Goal: Task Accomplishment & Management: Complete application form

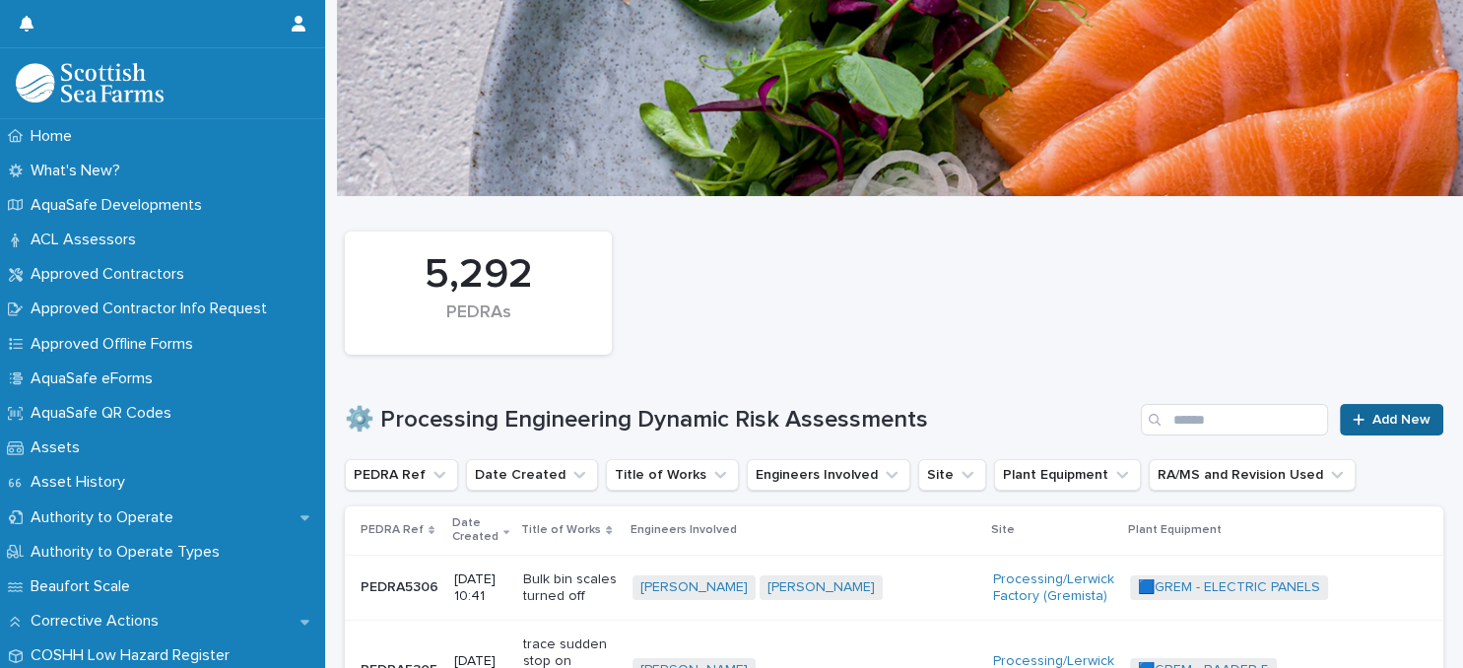
click at [1379, 423] on span "Add New" at bounding box center [1401, 420] width 58 height 14
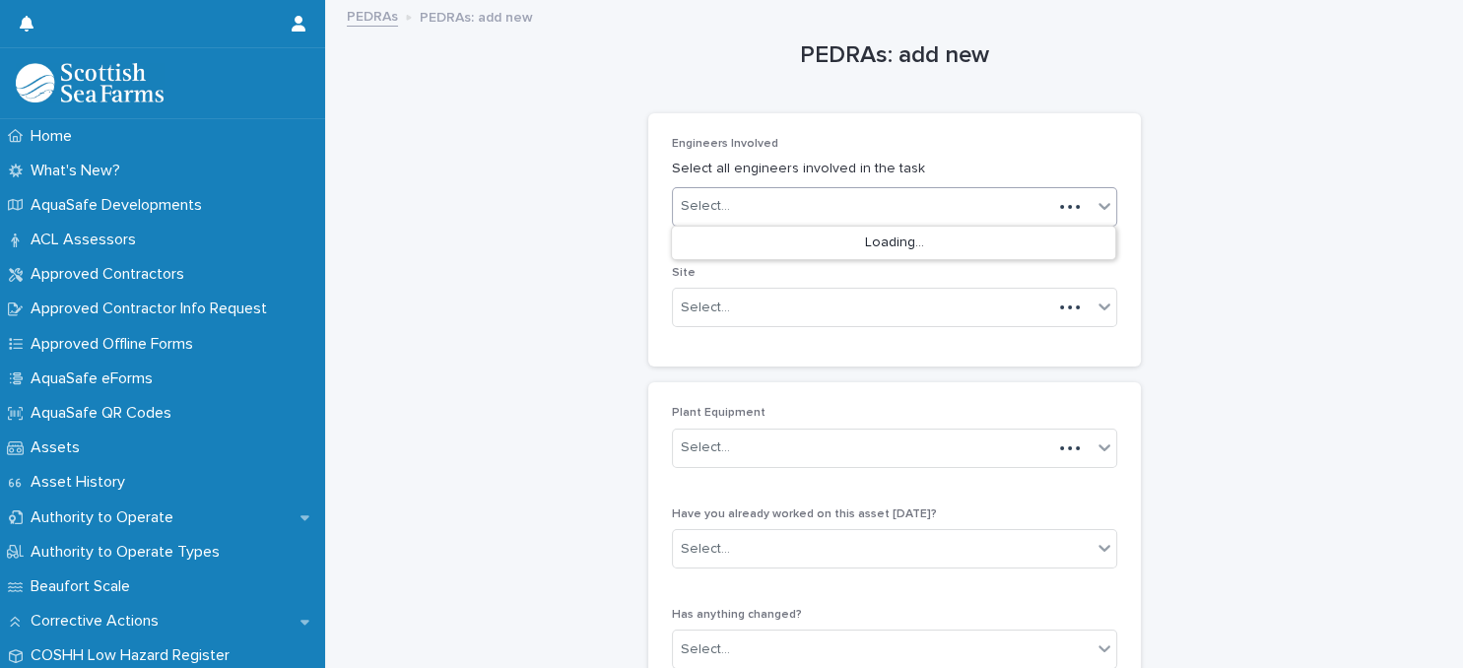
click at [892, 205] on div "Select..." at bounding box center [862, 206] width 379 height 33
click at [858, 213] on div "Select..." at bounding box center [862, 206] width 379 height 33
type input "******"
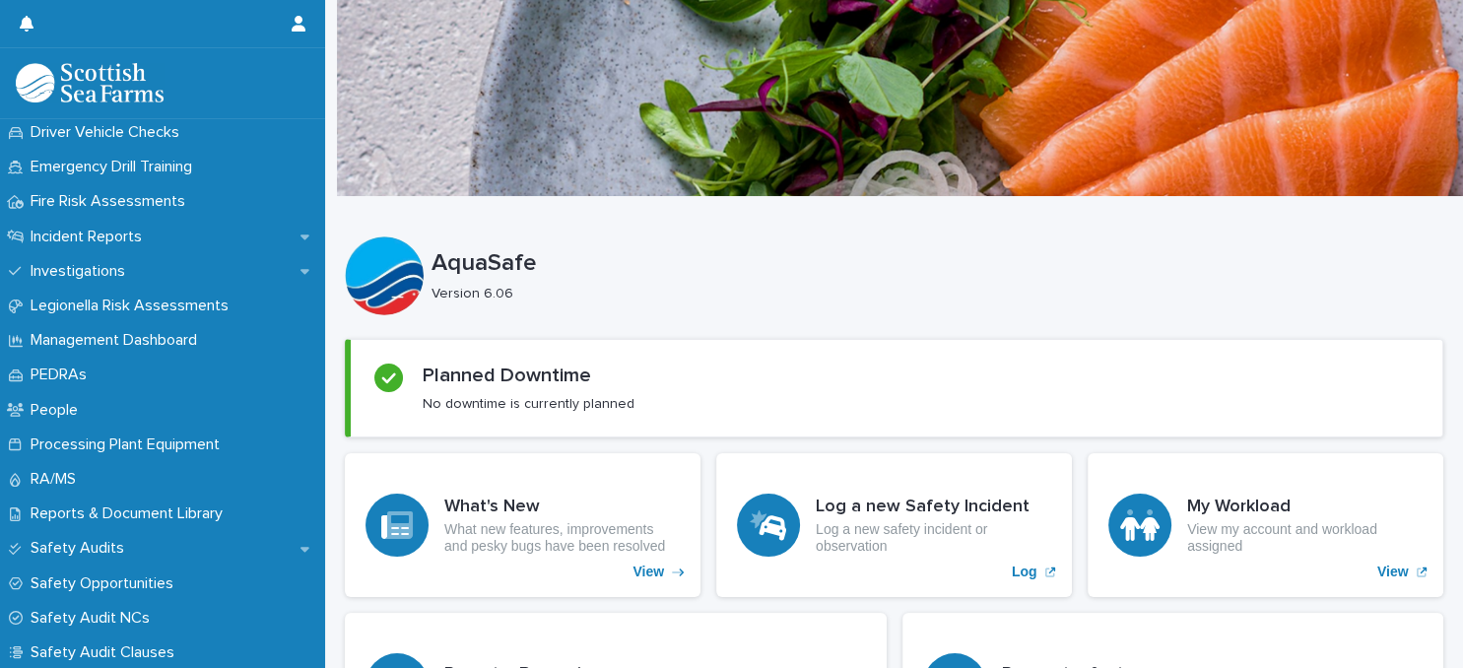
scroll to position [681, 0]
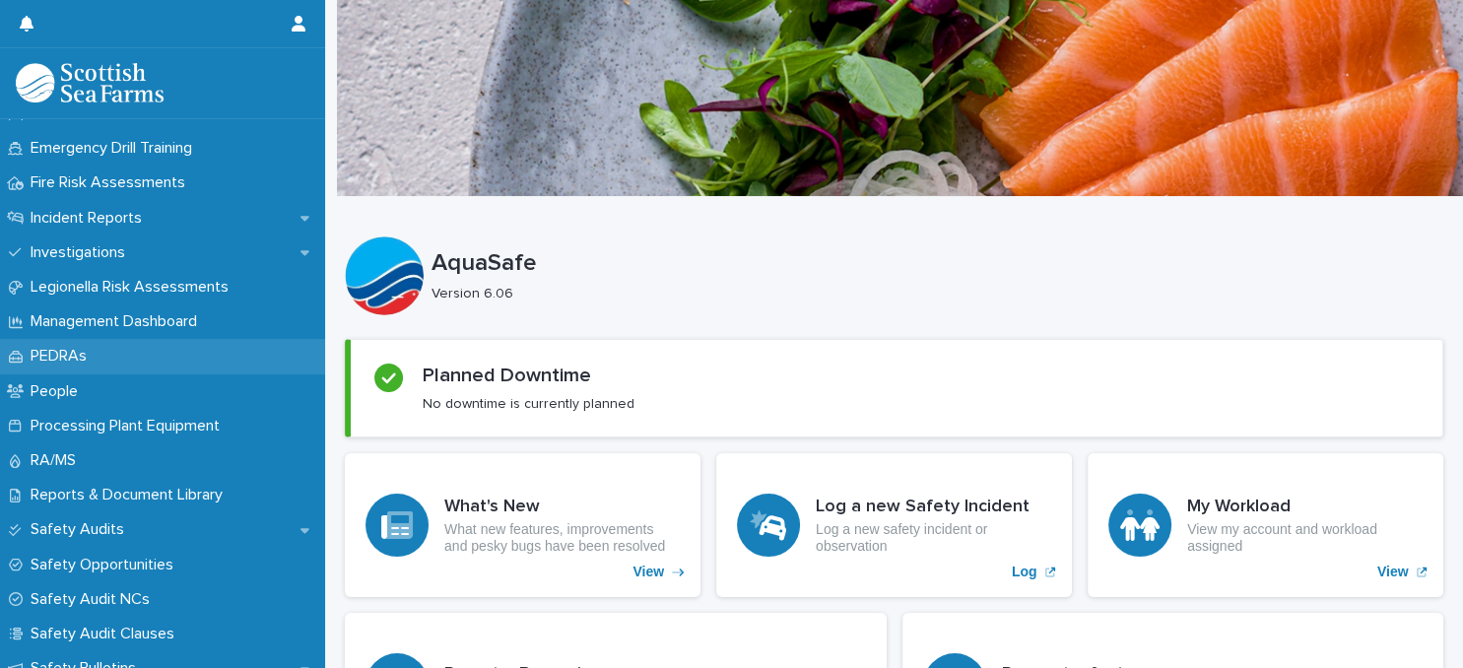
click at [86, 361] on p "PEDRAs" at bounding box center [63, 356] width 80 height 19
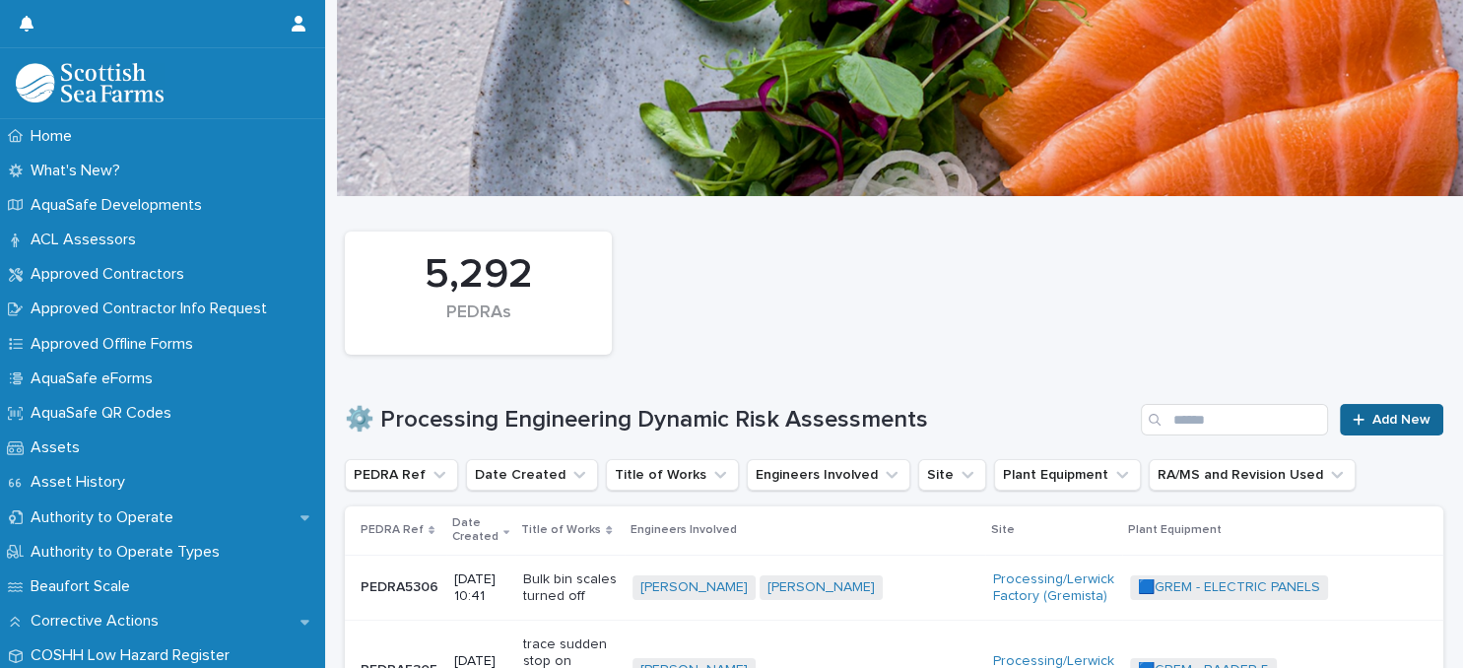
click at [1389, 424] on span "Add New" at bounding box center [1401, 420] width 58 height 14
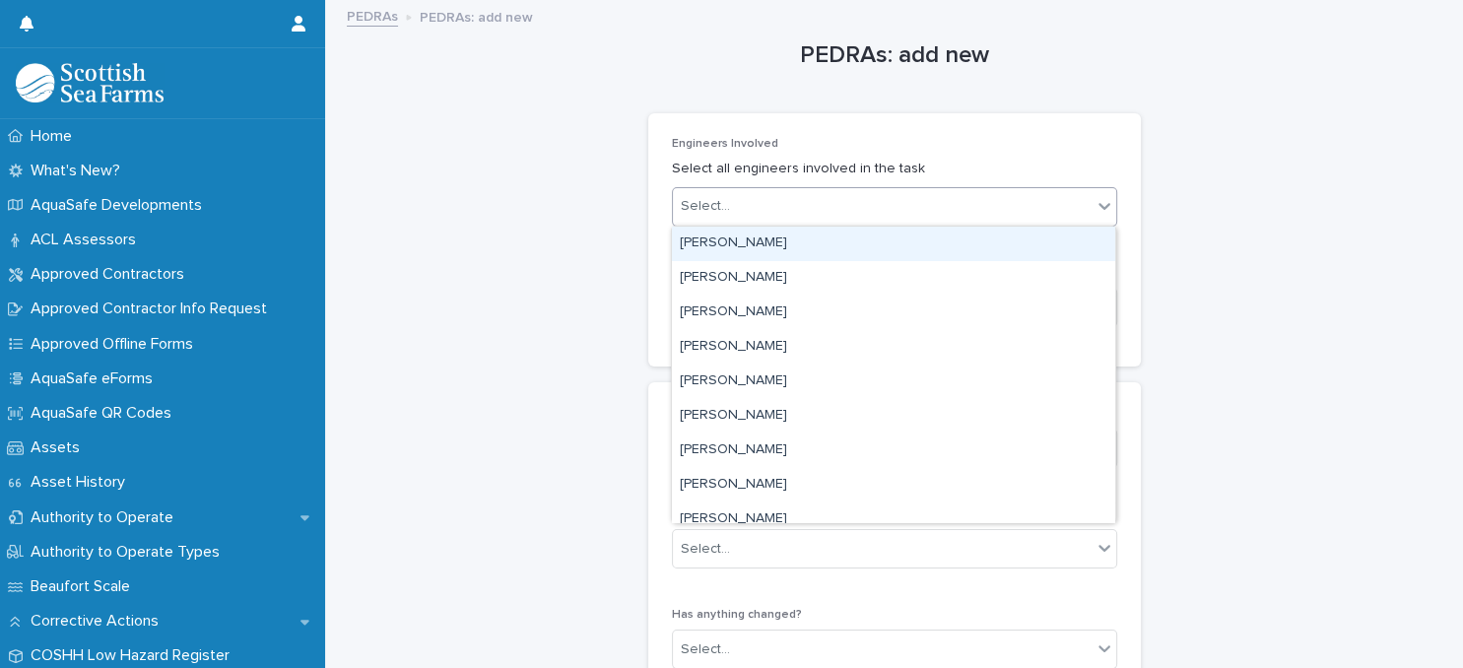
click at [848, 211] on div "Select..." at bounding box center [882, 206] width 419 height 33
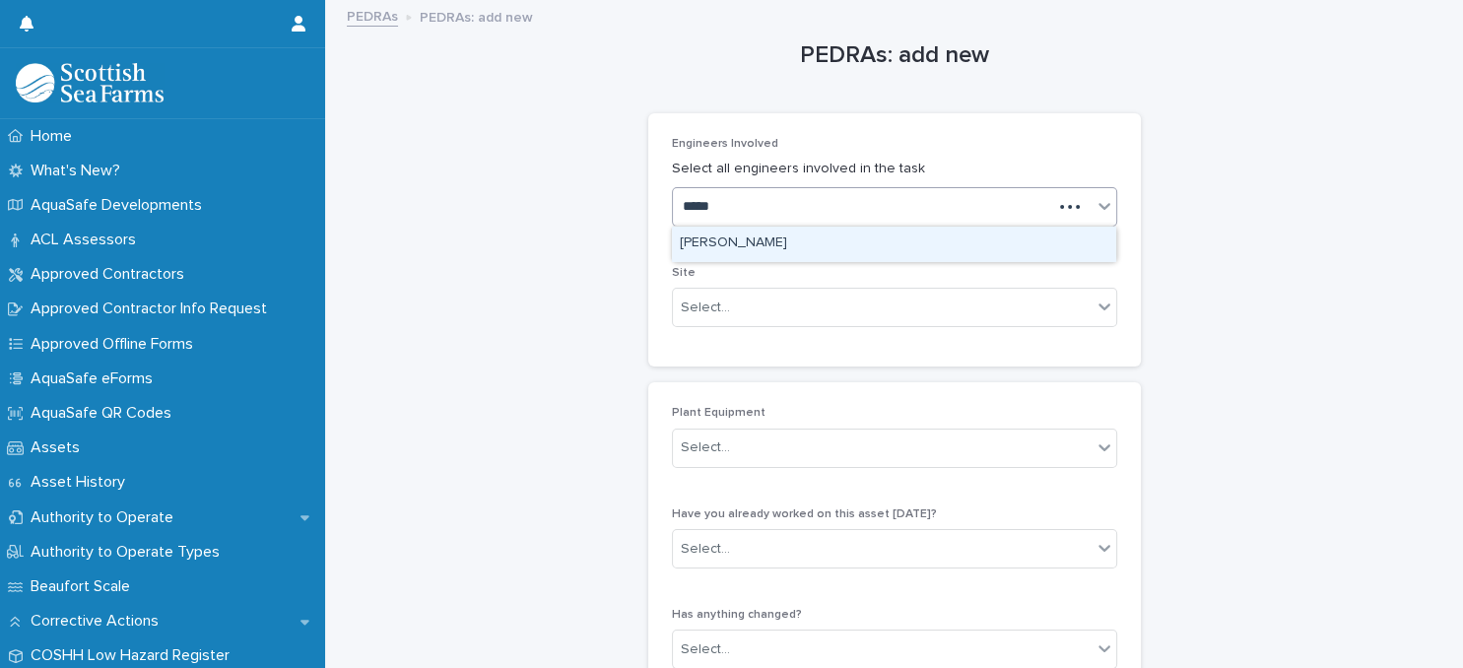
type input "******"
click at [845, 241] on div "[PERSON_NAME]" at bounding box center [893, 244] width 443 height 34
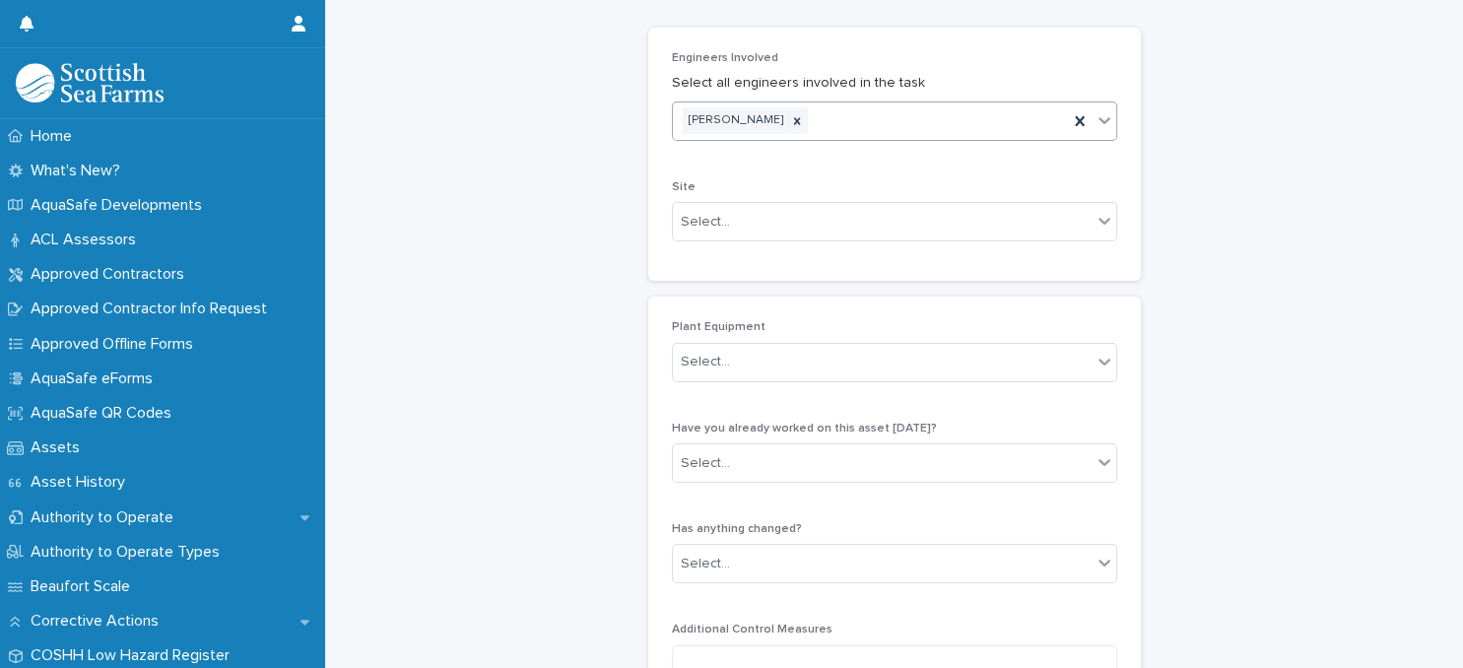
scroll to position [169, 0]
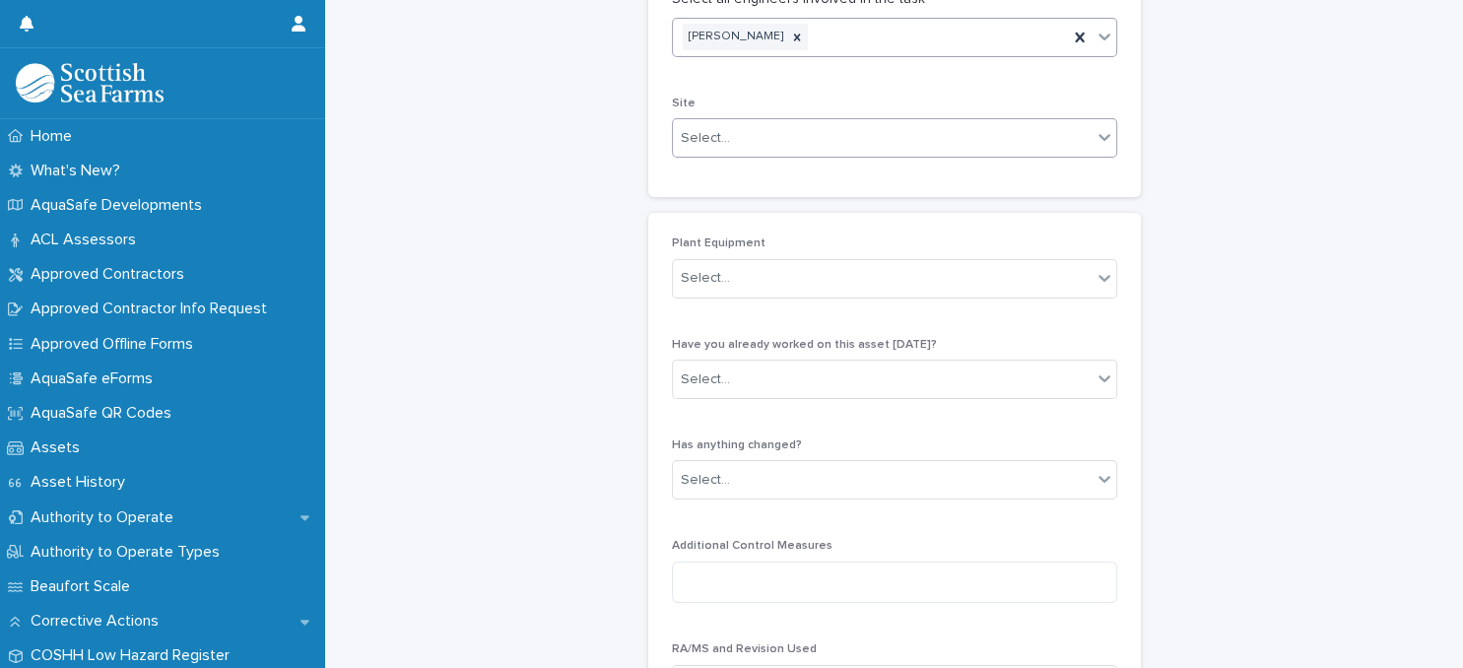
click at [849, 142] on div "Select..." at bounding box center [882, 138] width 419 height 33
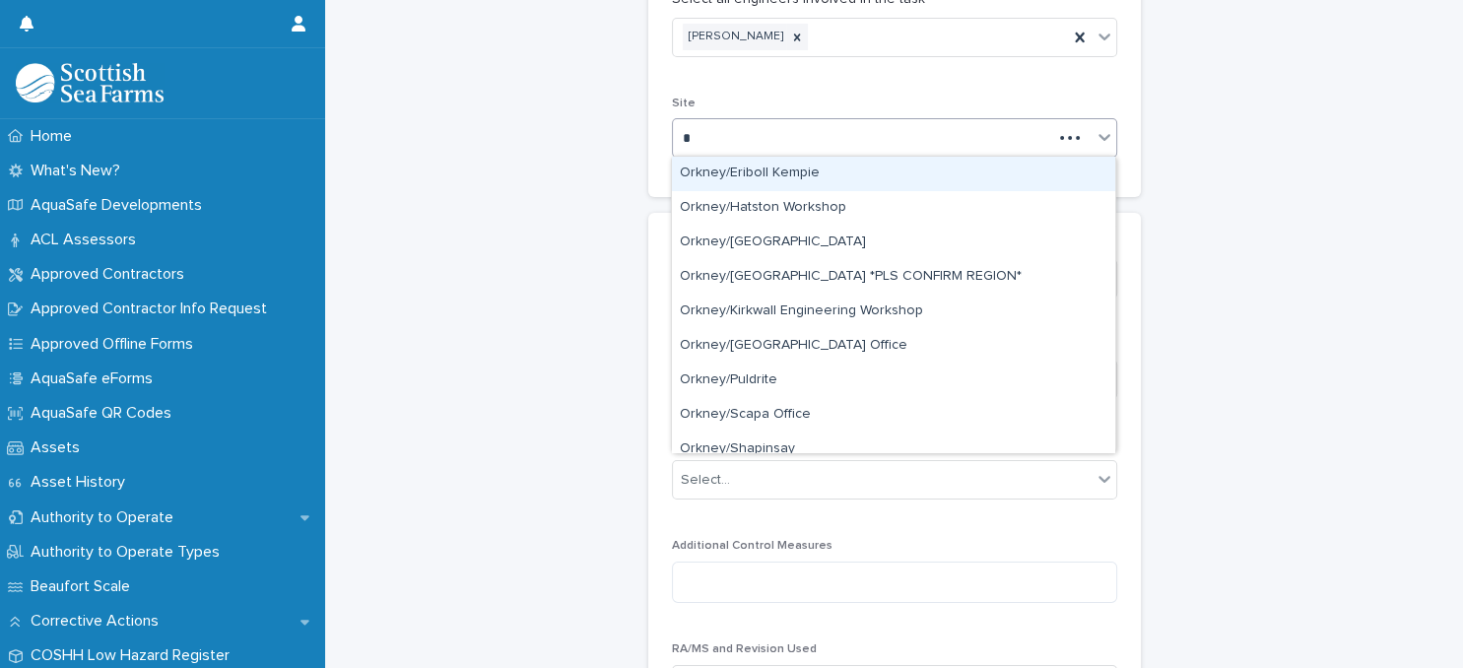
type input "**"
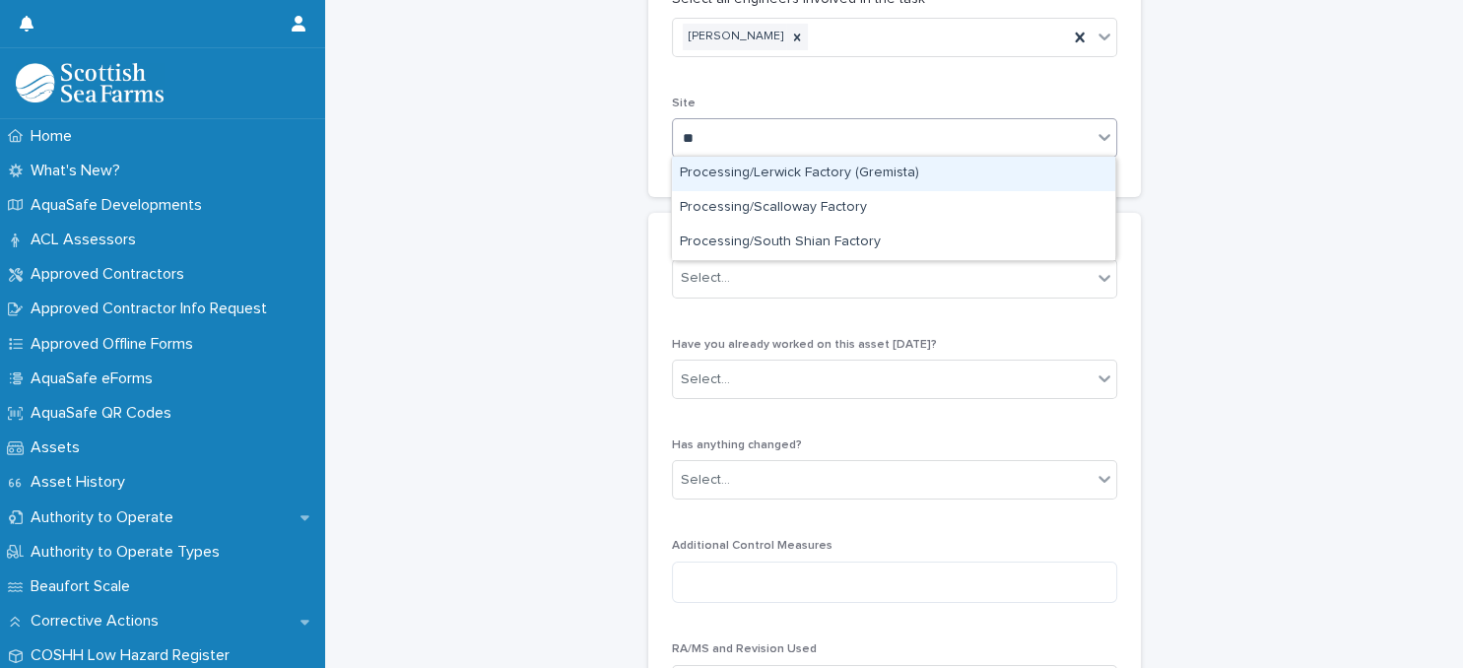
click at [790, 173] on div "Processing/Lerwick Factory (Gremista)" at bounding box center [893, 174] width 443 height 34
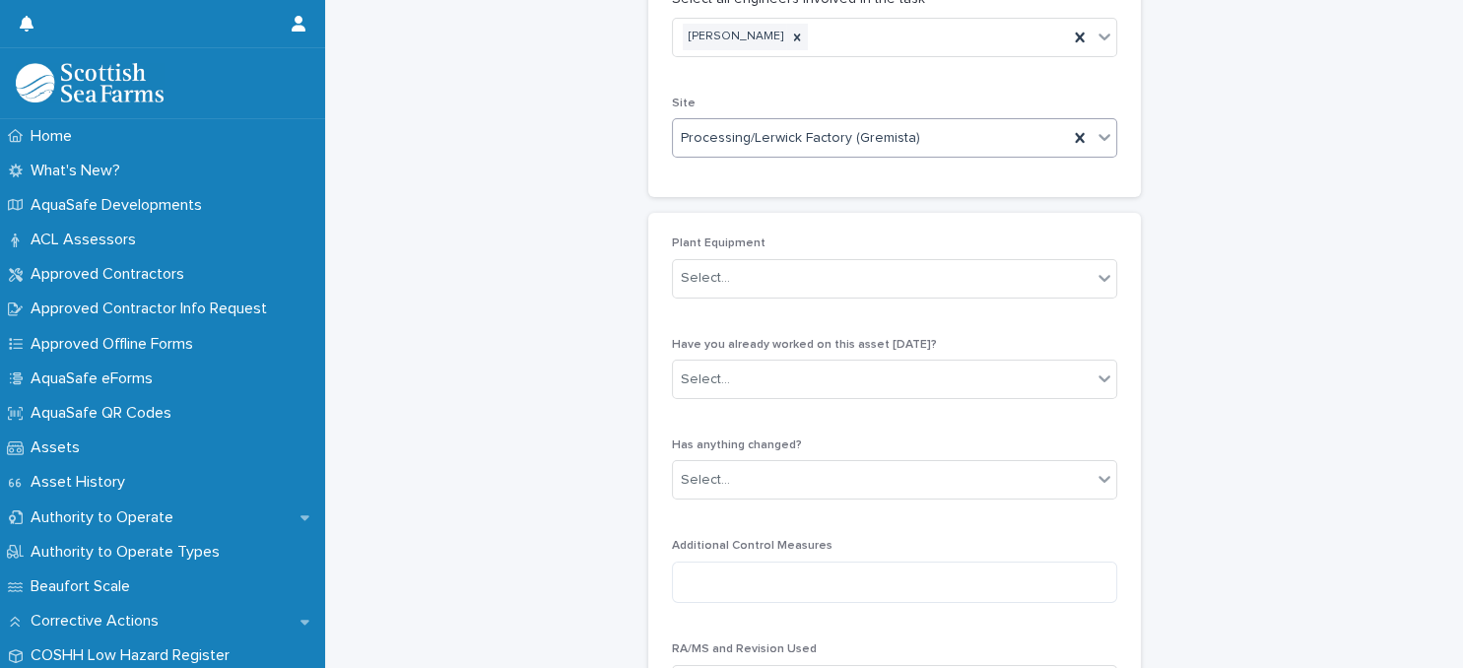
scroll to position [255, 0]
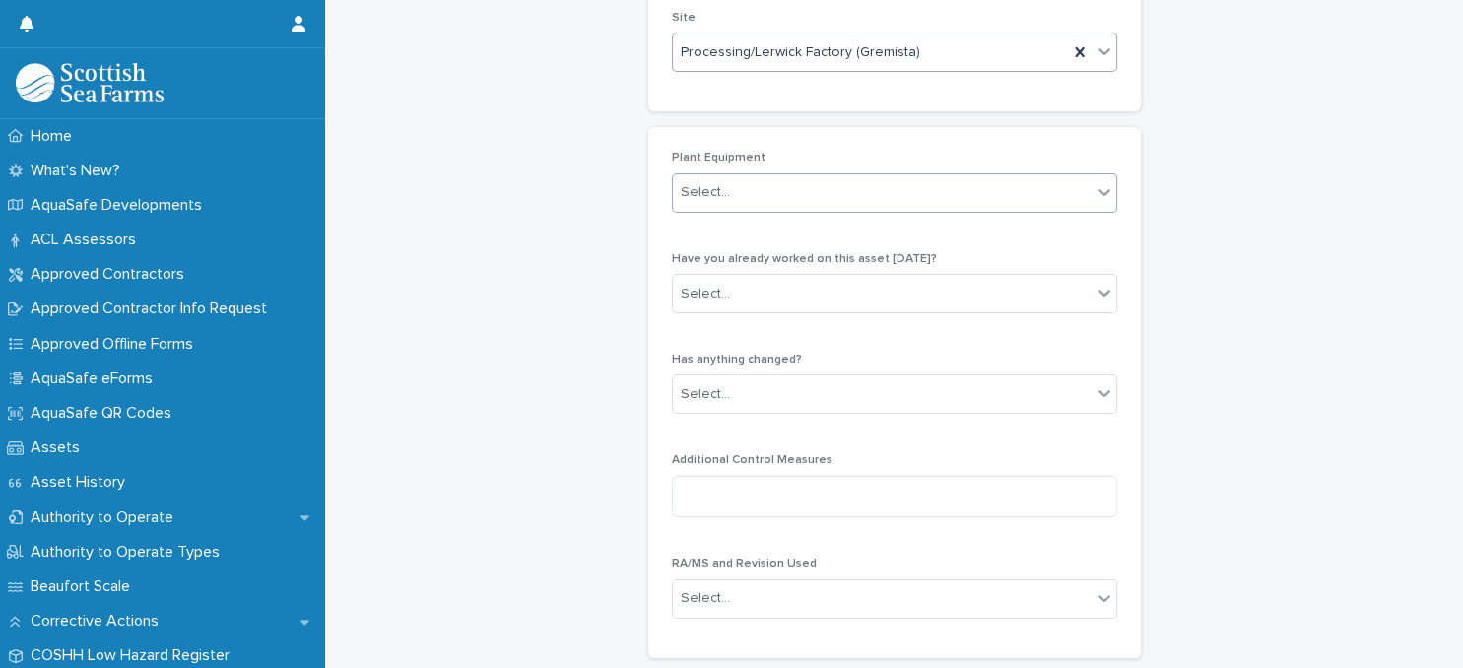
click at [843, 192] on div "Select..." at bounding box center [882, 192] width 419 height 33
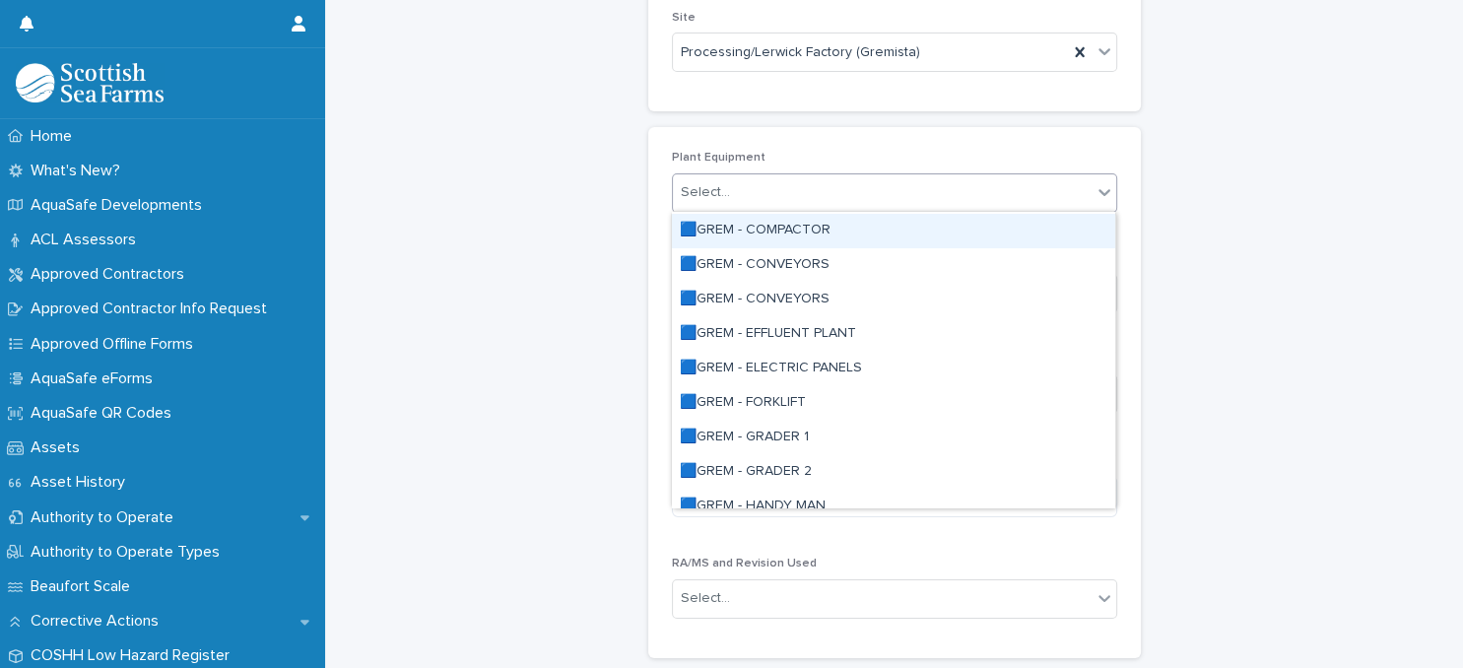
scroll to position [340, 0]
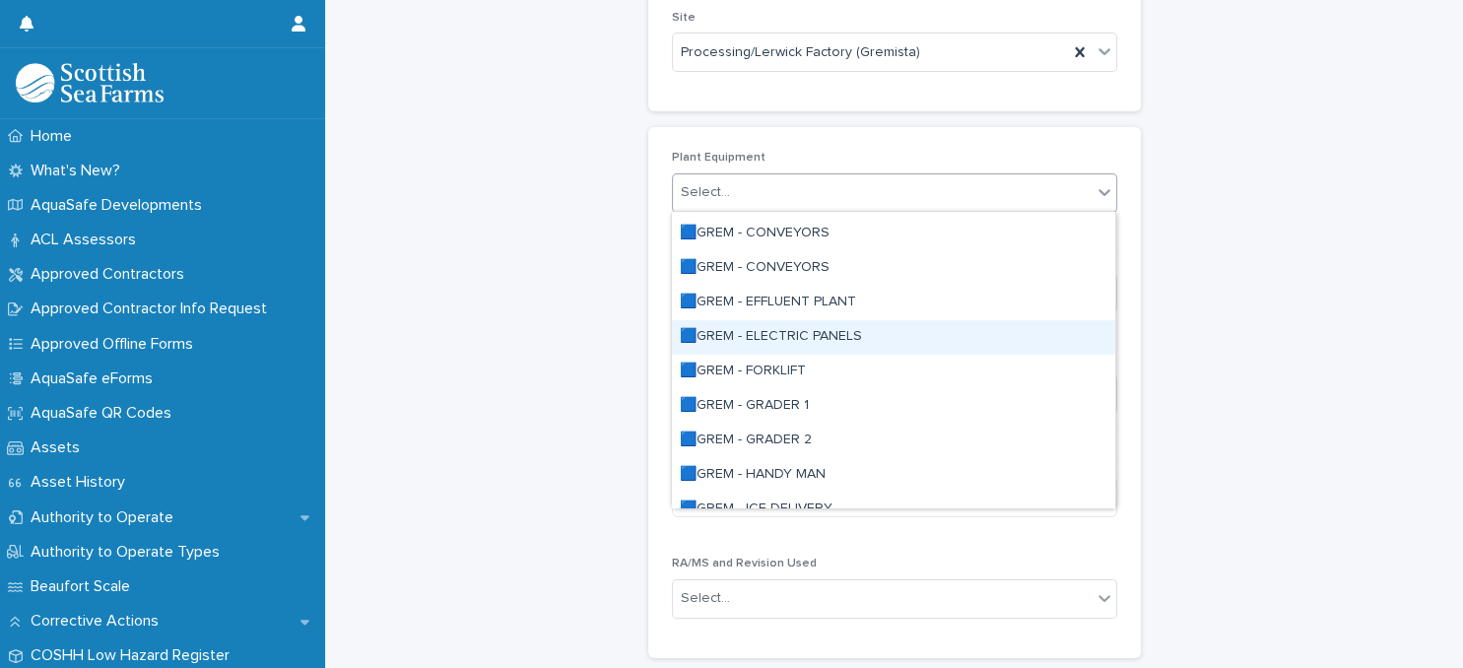
click at [853, 336] on div "🟦GREM - ELECTRIC PANELS" at bounding box center [893, 337] width 443 height 34
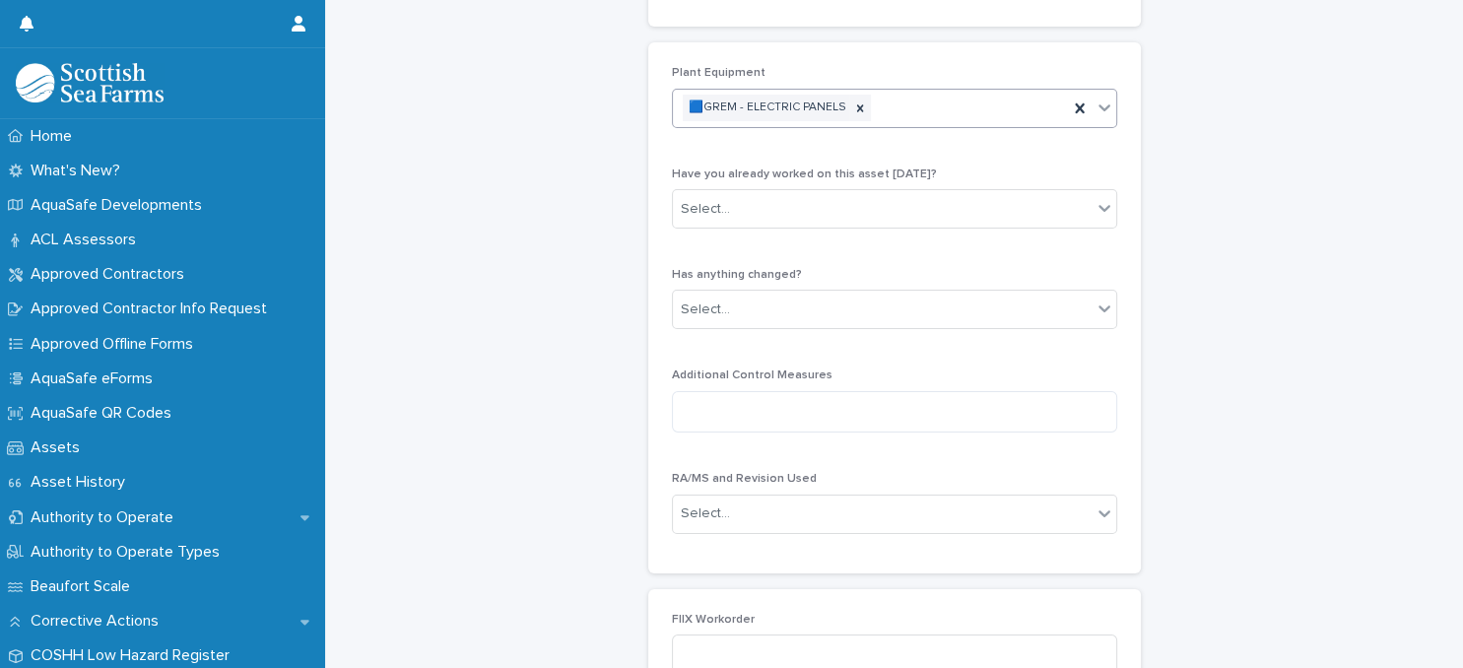
scroll to position [426, 0]
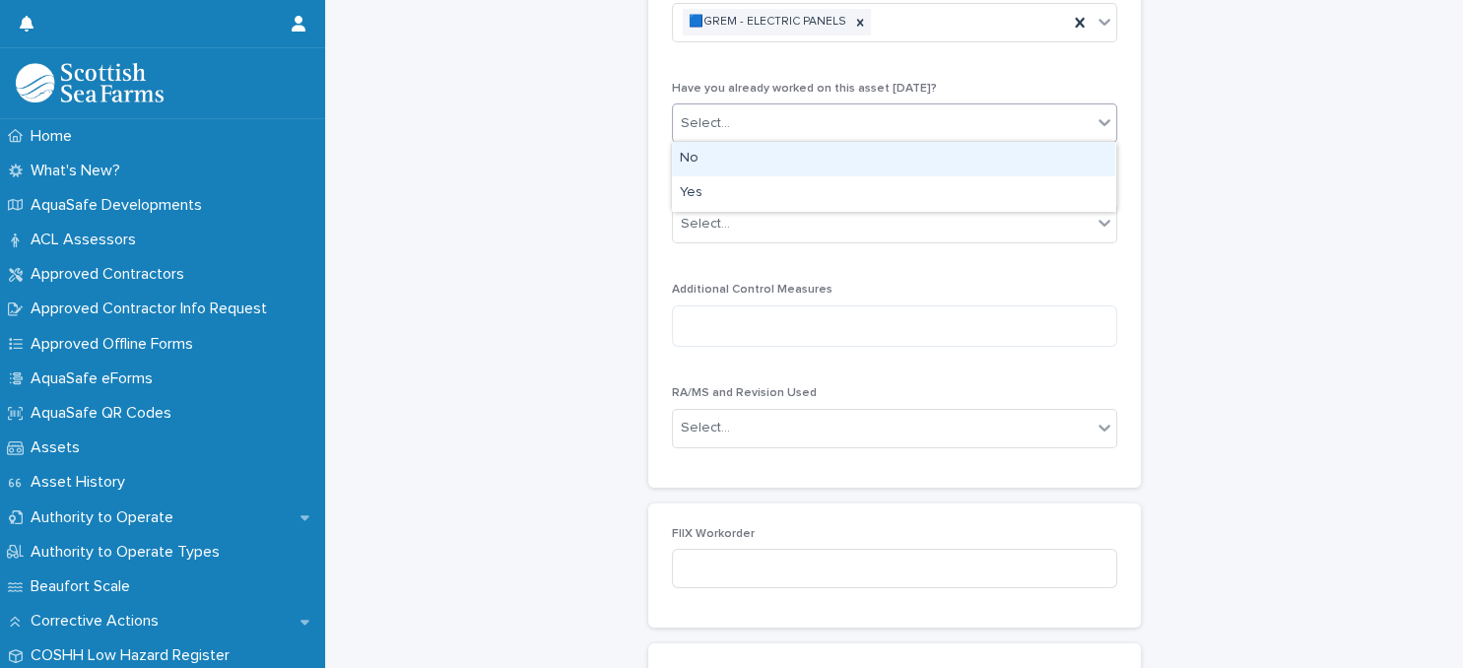
click at [865, 130] on div "Select..." at bounding box center [882, 123] width 419 height 33
click at [861, 164] on div "No" at bounding box center [893, 159] width 443 height 34
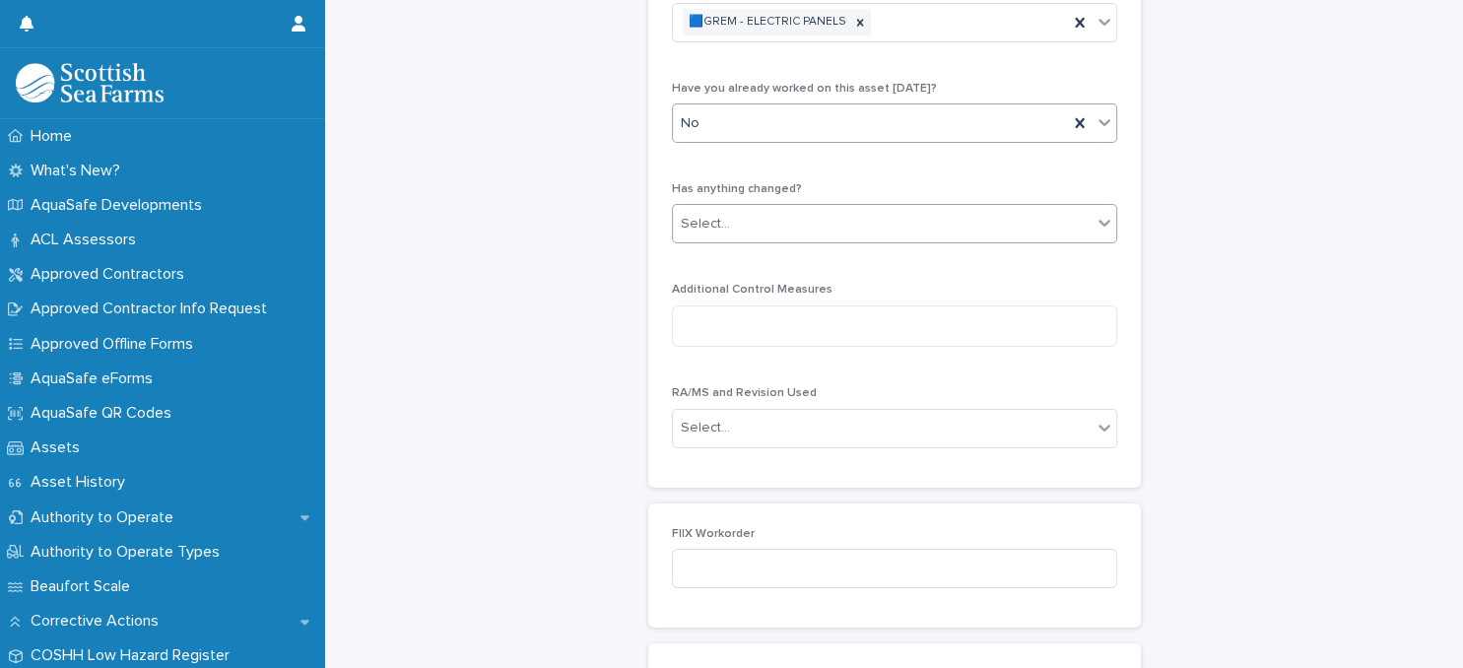
click at [871, 222] on div "Select..." at bounding box center [882, 224] width 419 height 33
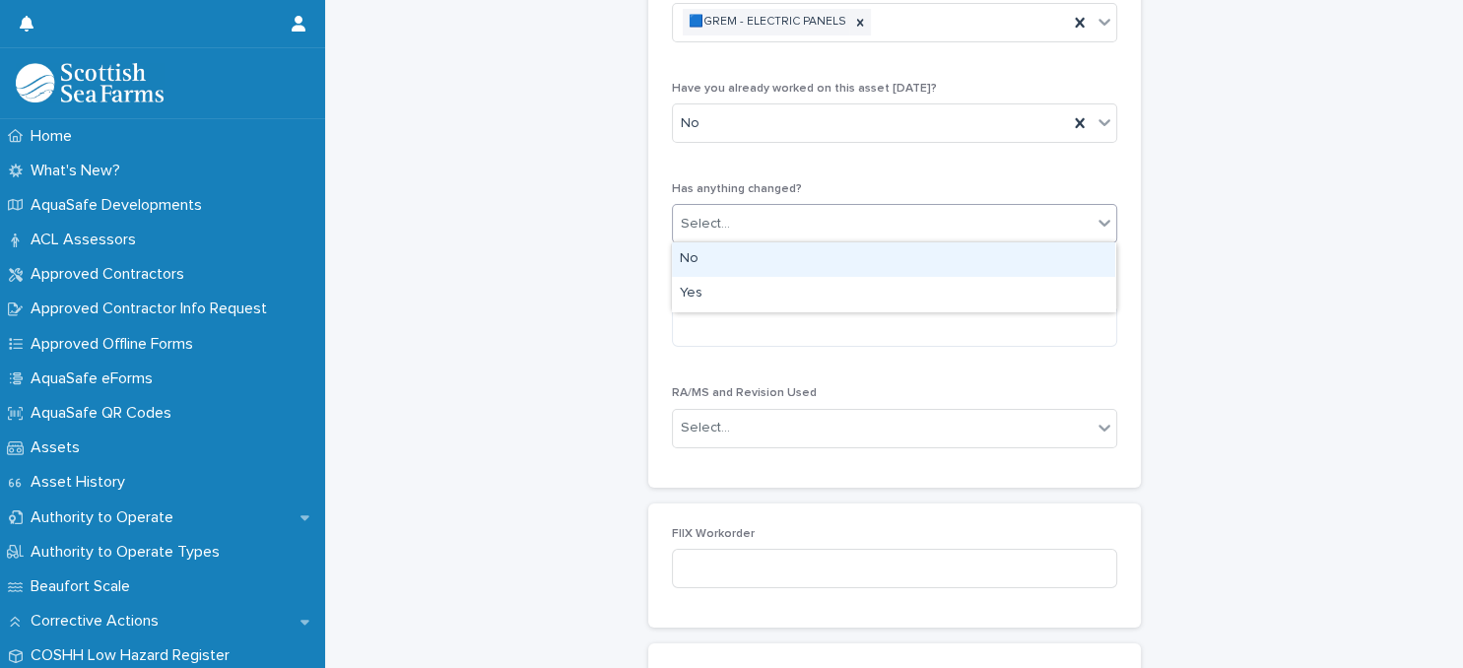
click at [865, 262] on div "No" at bounding box center [893, 259] width 443 height 34
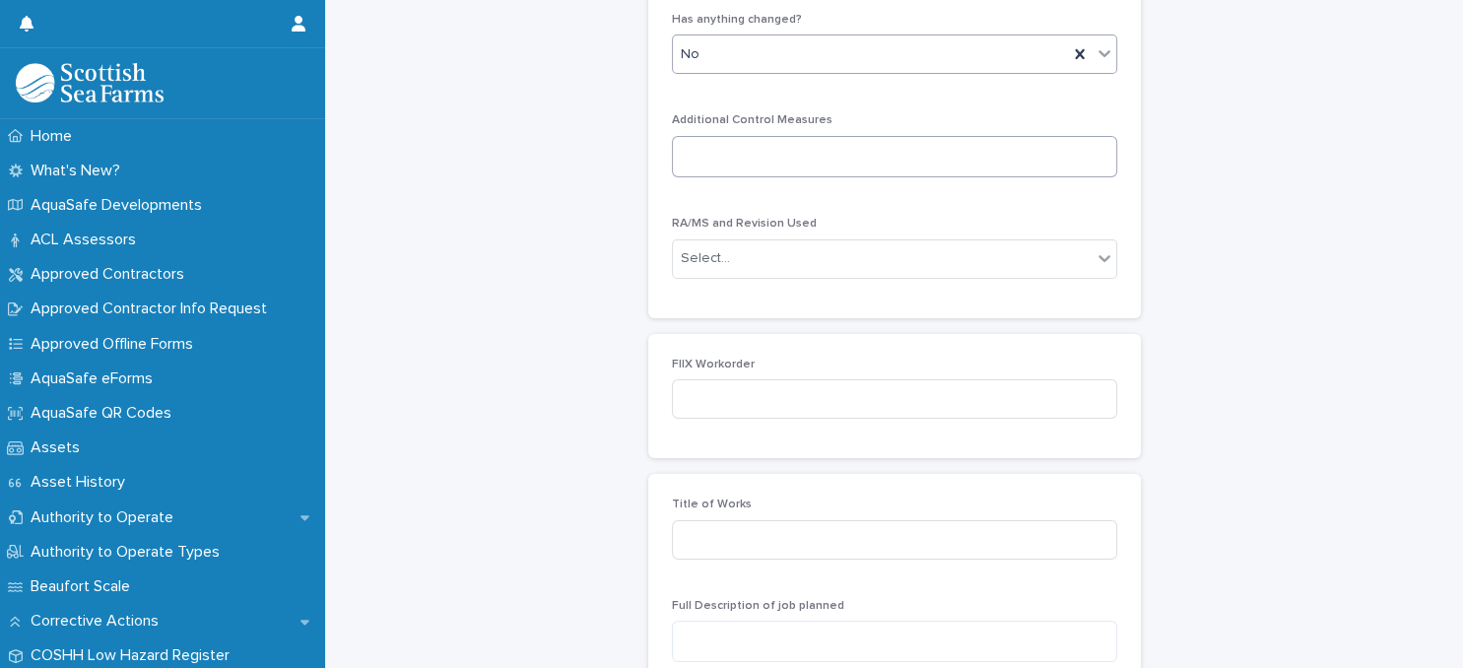
scroll to position [681, 0]
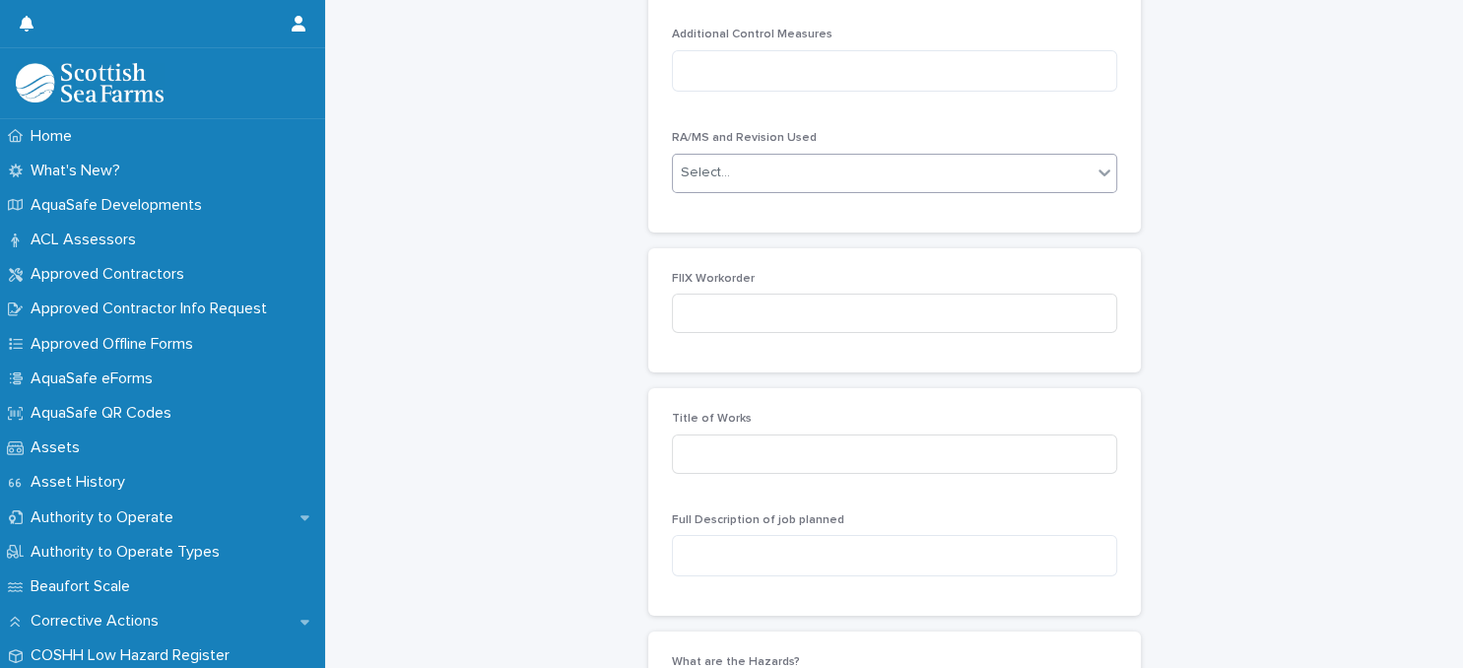
click at [860, 176] on div "Select..." at bounding box center [882, 173] width 419 height 33
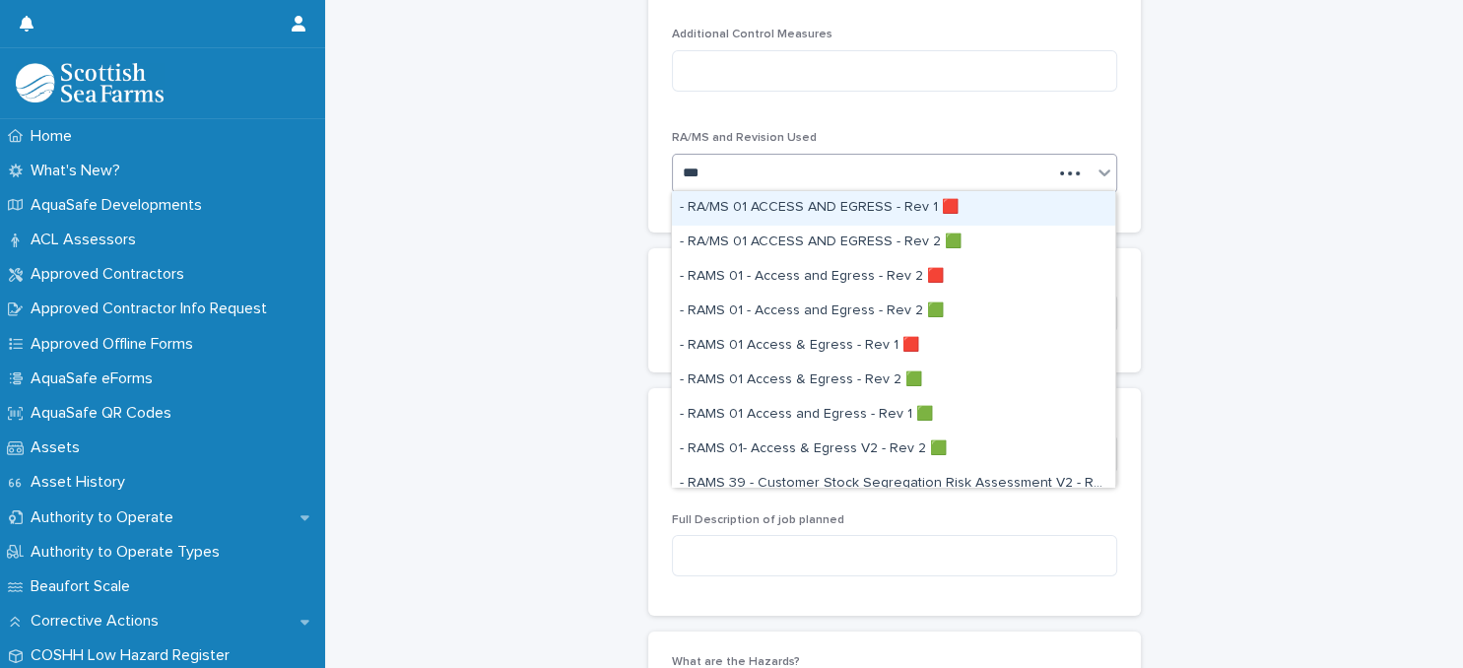
type input "****"
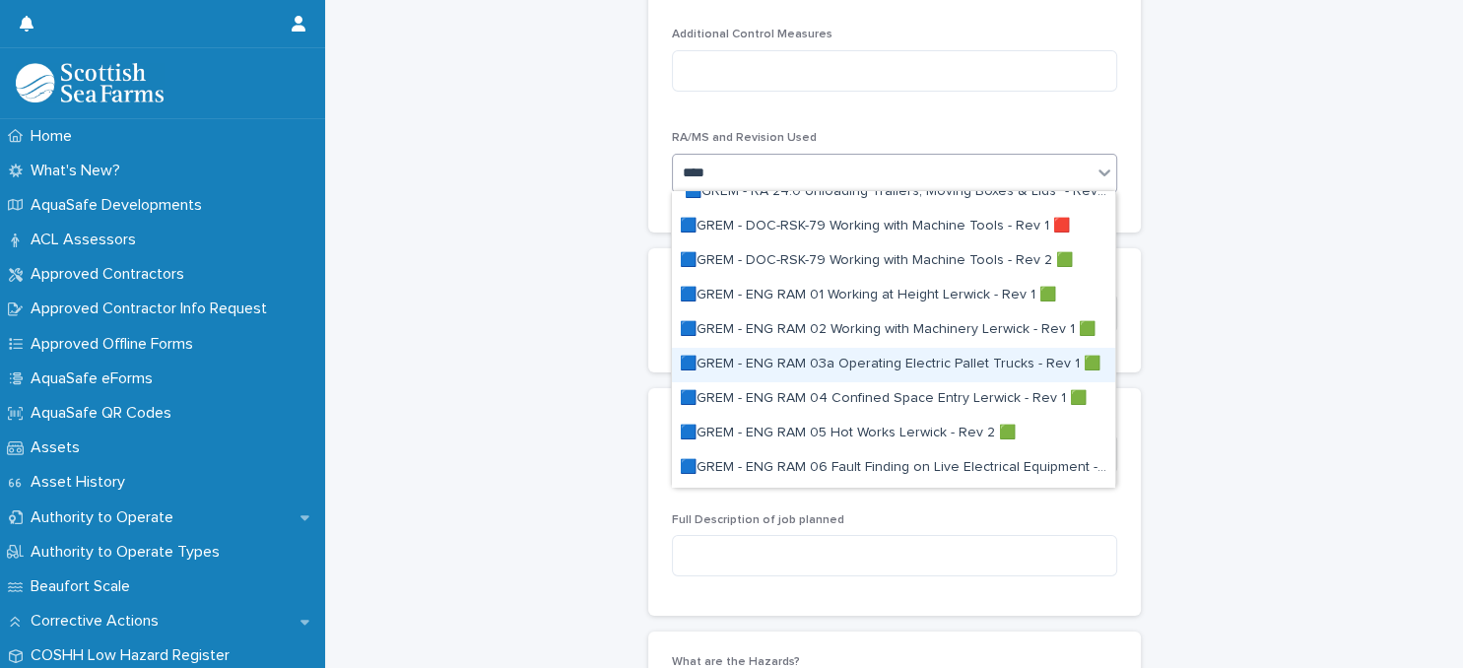
scroll to position [169, 0]
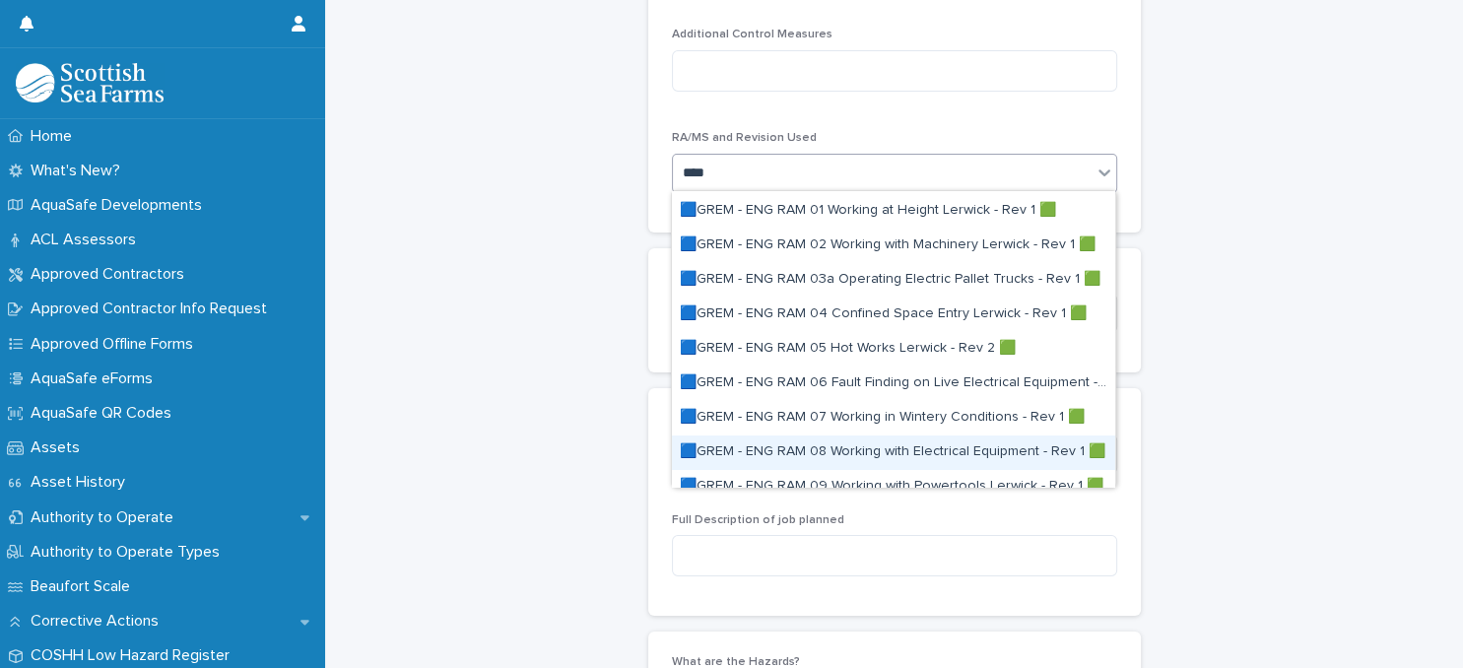
click at [923, 456] on div "🟦GREM - ENG RAM 08 Working with Electrical Equipment - Rev 1 🟩" at bounding box center [893, 452] width 443 height 34
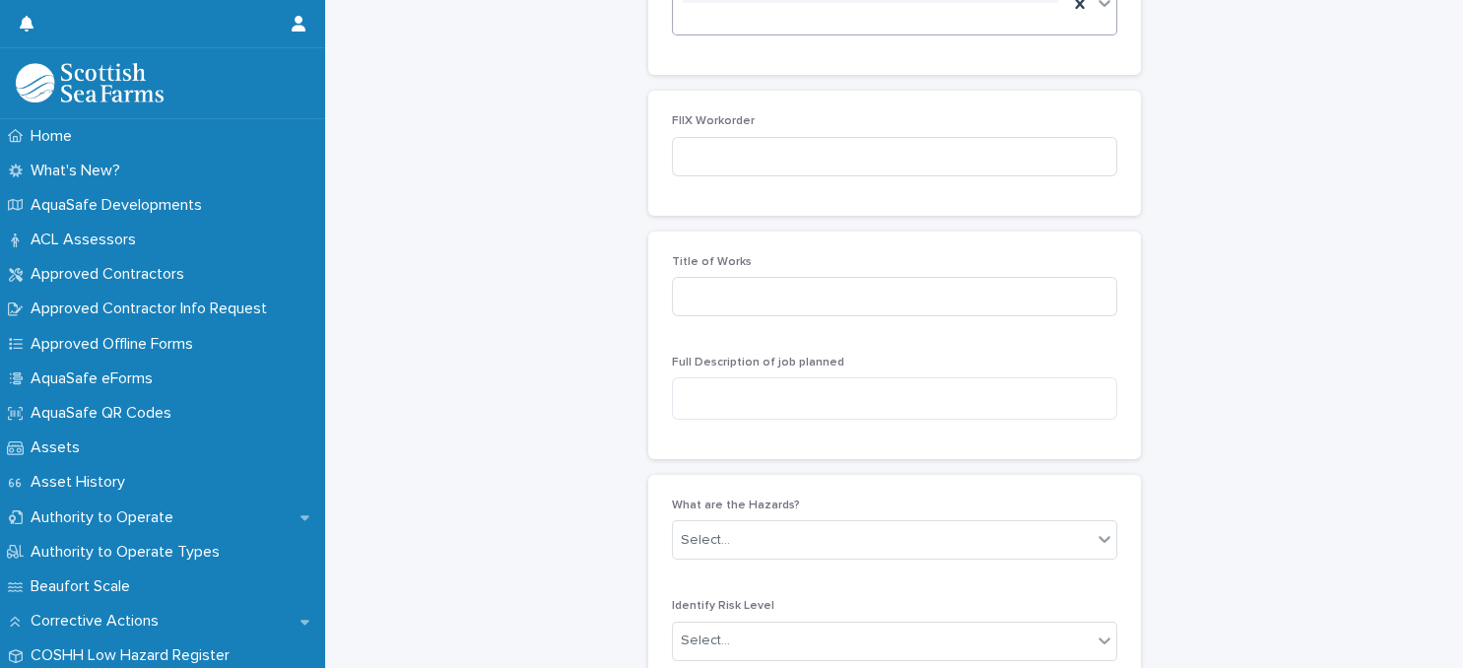
scroll to position [949, 0]
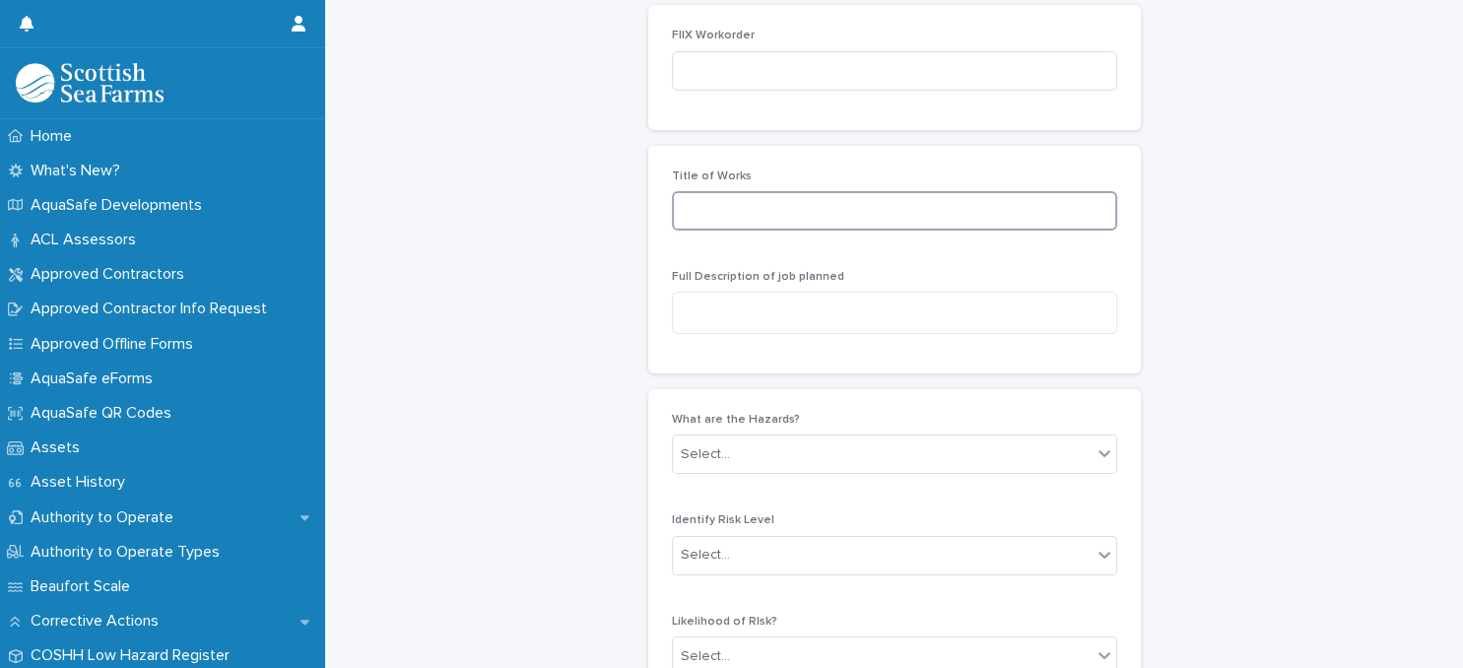
click at [787, 212] on input at bounding box center [894, 210] width 445 height 39
type input "**********"
click at [940, 241] on div "**********" at bounding box center [894, 207] width 445 height 77
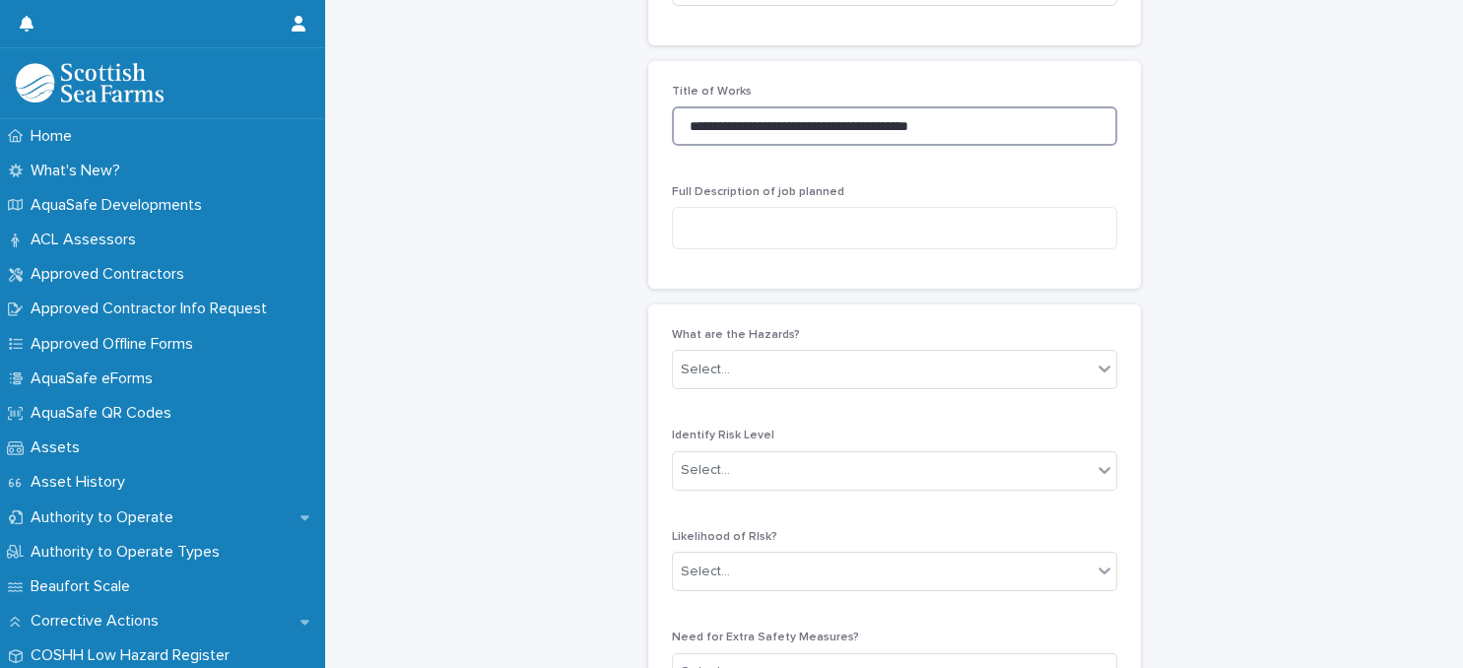
drag, startPoint x: 684, startPoint y: 122, endPoint x: 922, endPoint y: 136, distance: 238.8
click at [949, 134] on input "**********" at bounding box center [894, 125] width 445 height 39
click at [739, 238] on textarea at bounding box center [894, 228] width 445 height 42
paste textarea "**********"
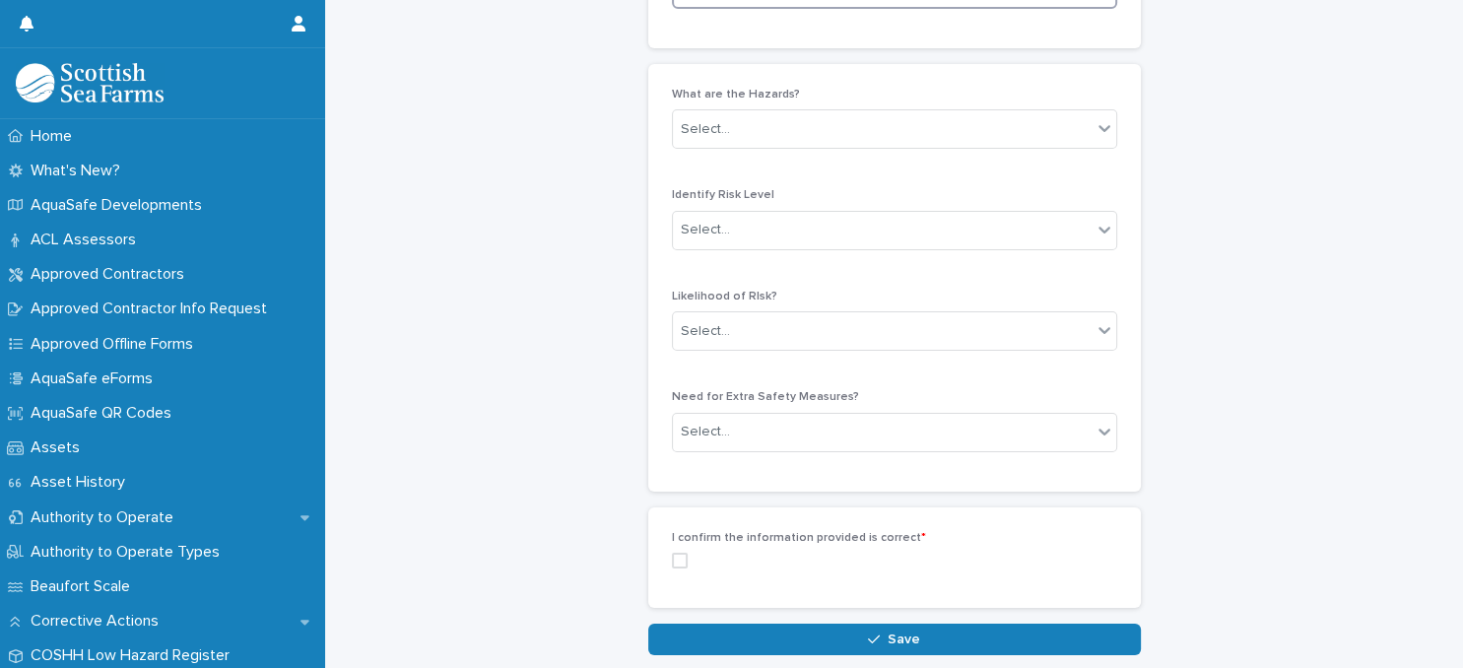
scroll to position [1289, 0]
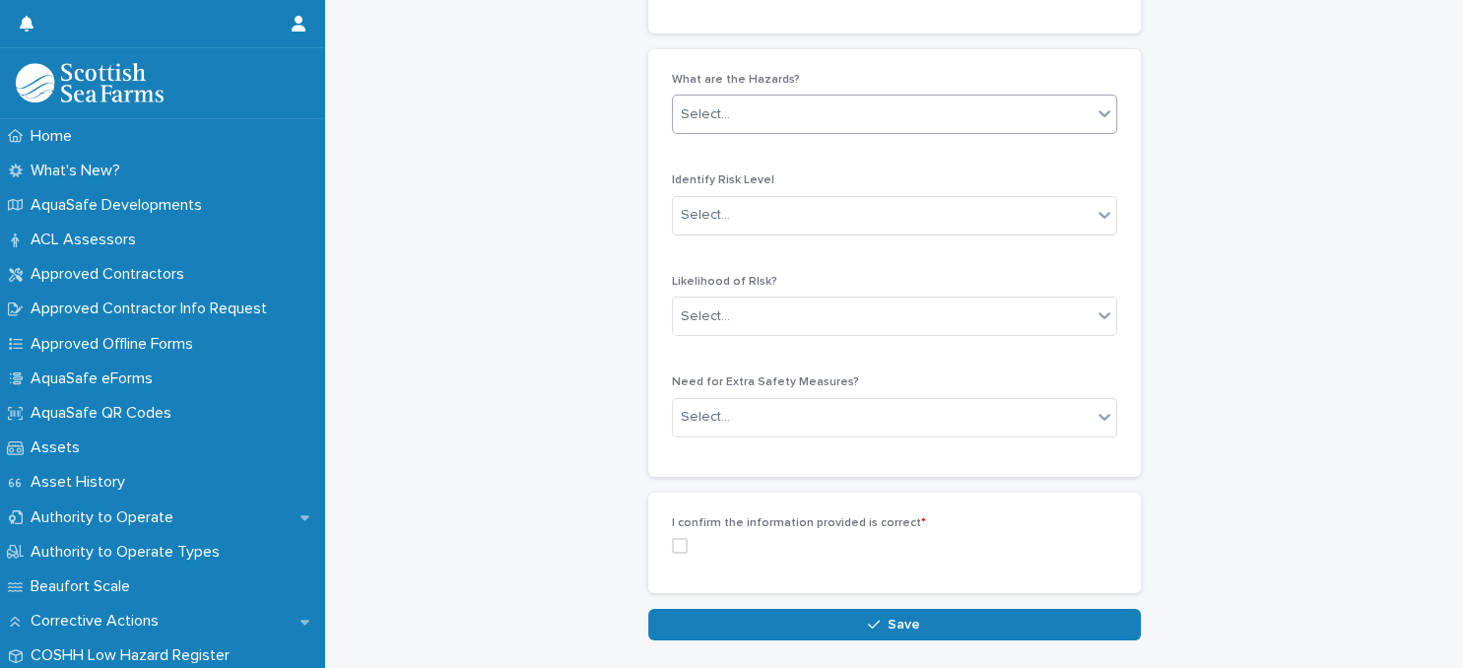
type textarea "**********"
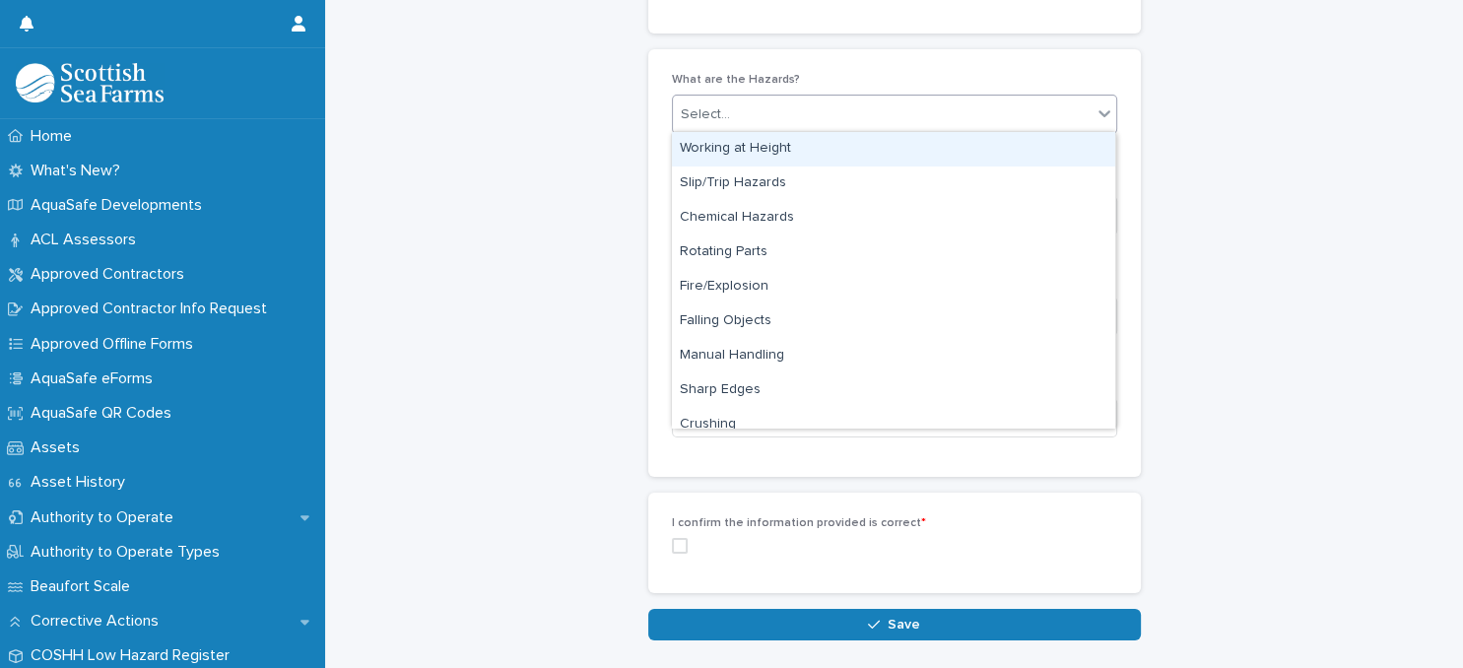
click at [828, 121] on div "Select..." at bounding box center [882, 115] width 419 height 33
click at [839, 159] on div "Working at Height" at bounding box center [893, 149] width 443 height 34
click at [877, 118] on div "Working at Height" at bounding box center [870, 115] width 395 height 34
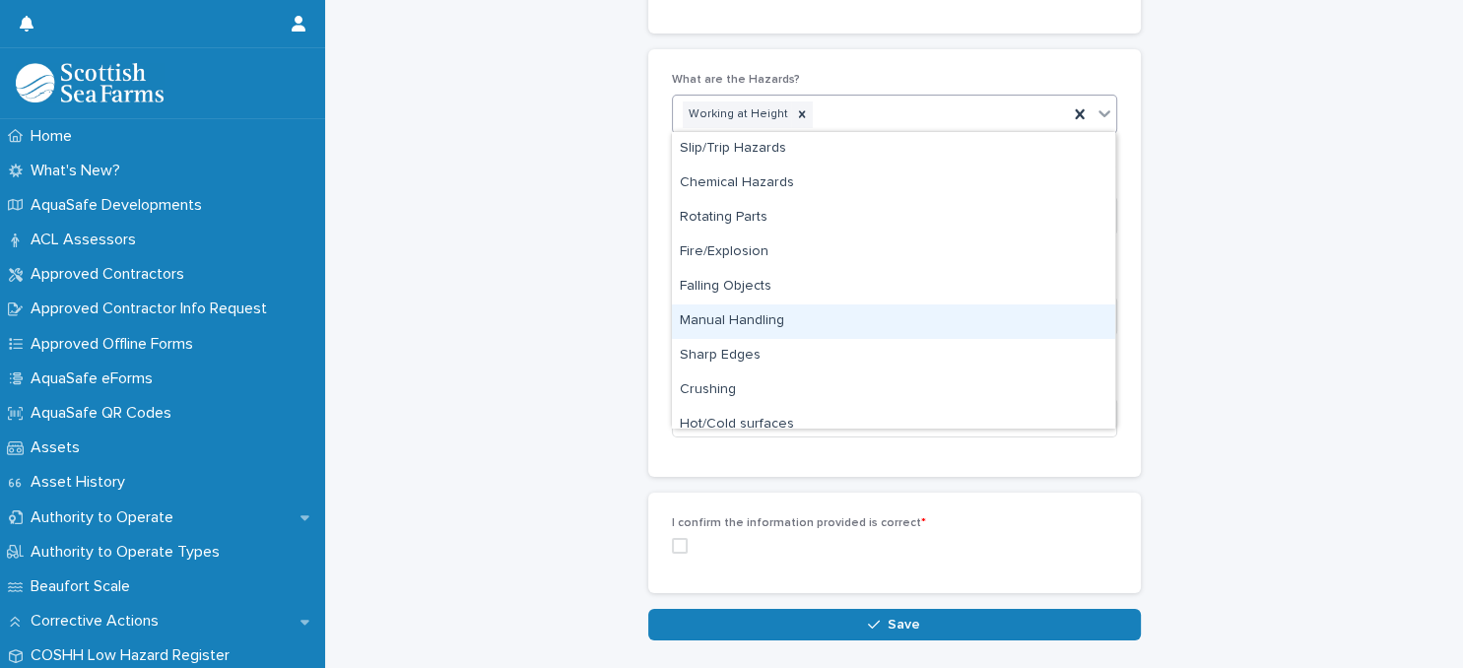
click at [859, 323] on div "Manual Handling" at bounding box center [893, 321] width 443 height 34
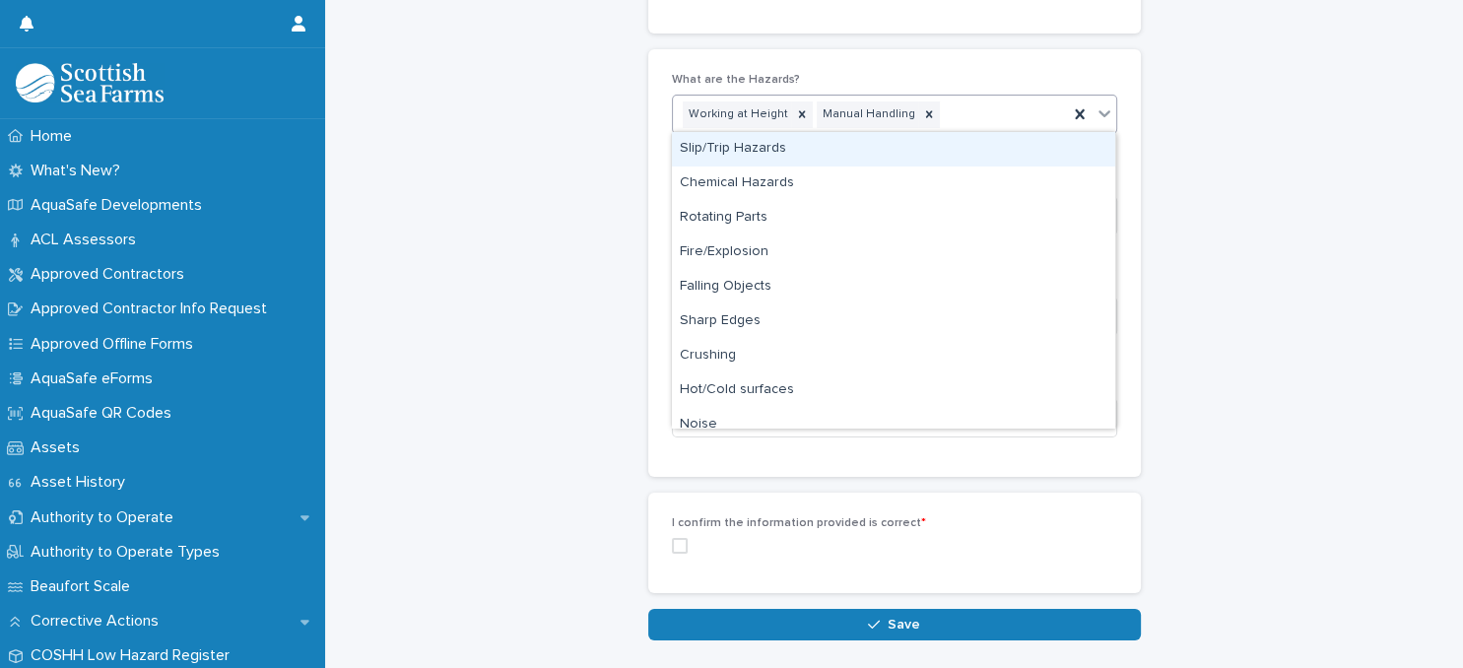
click at [964, 120] on div "Working at Height Manual Handling" at bounding box center [870, 115] width 395 height 34
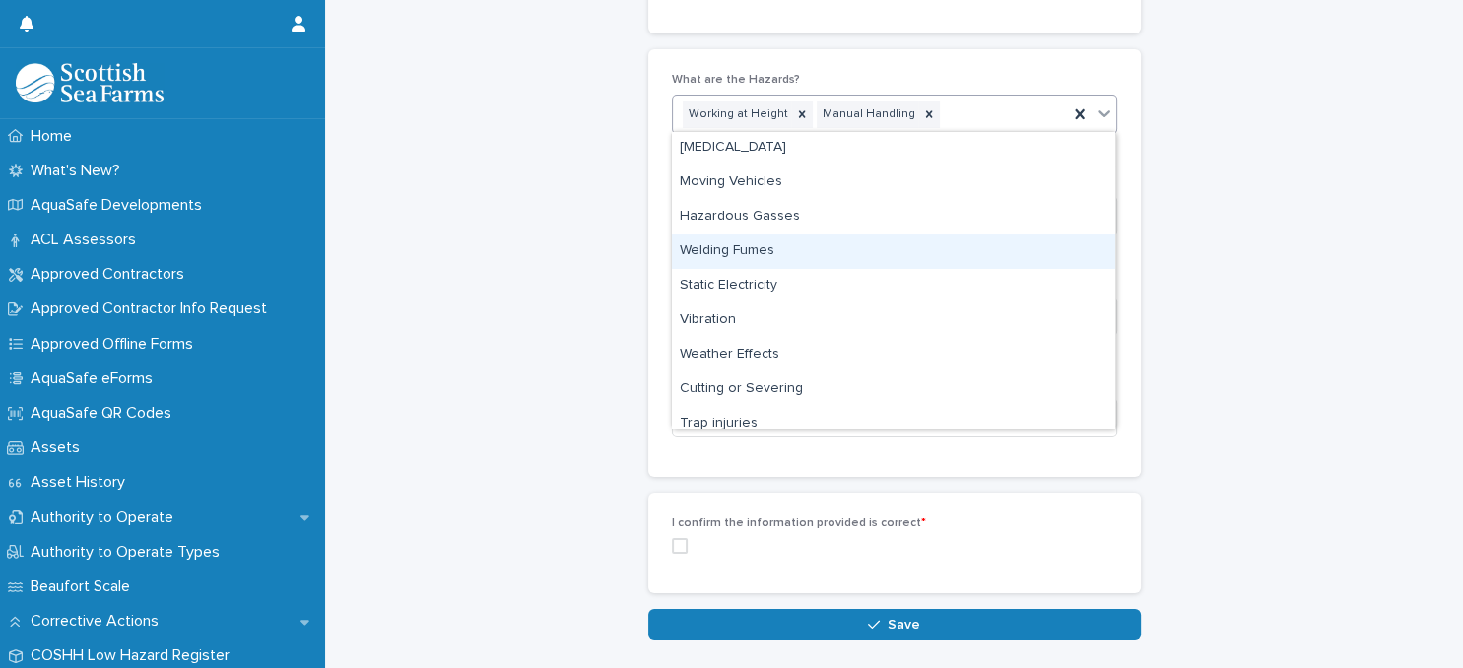
scroll to position [340, 0]
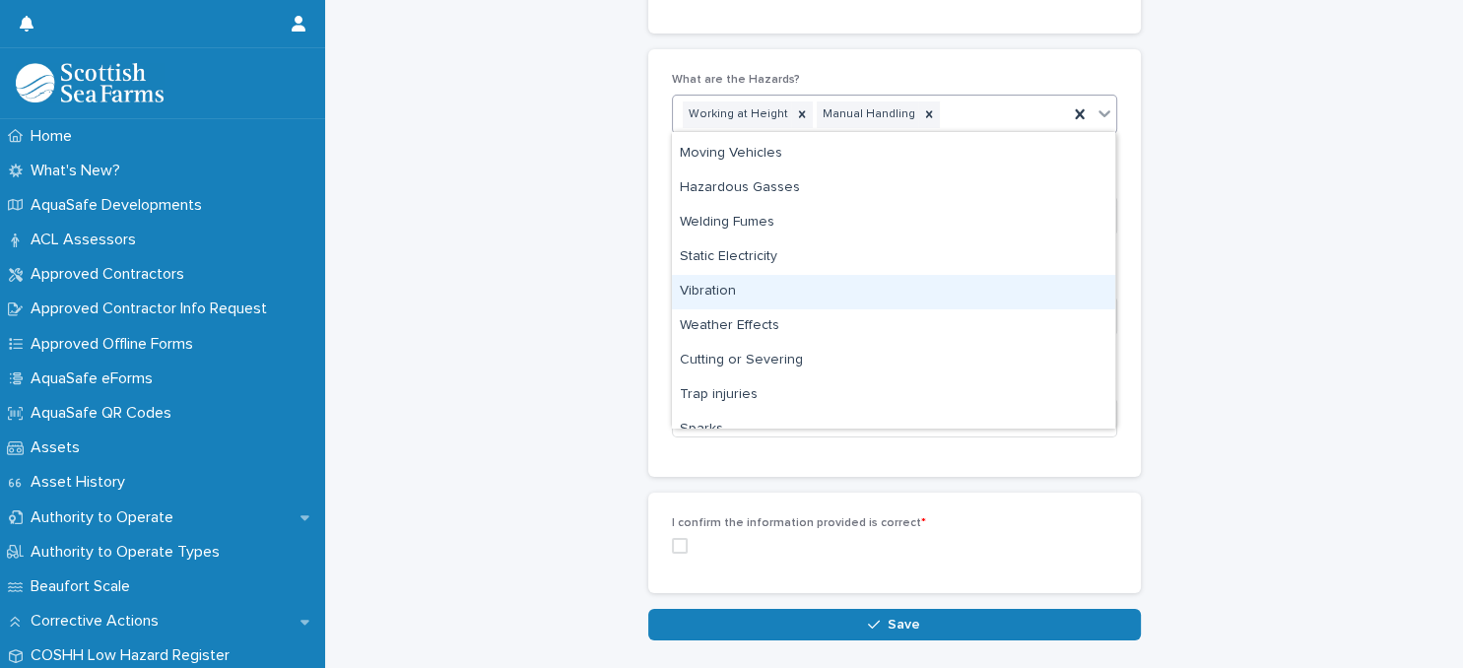
click at [866, 296] on div "Vibration" at bounding box center [893, 292] width 443 height 34
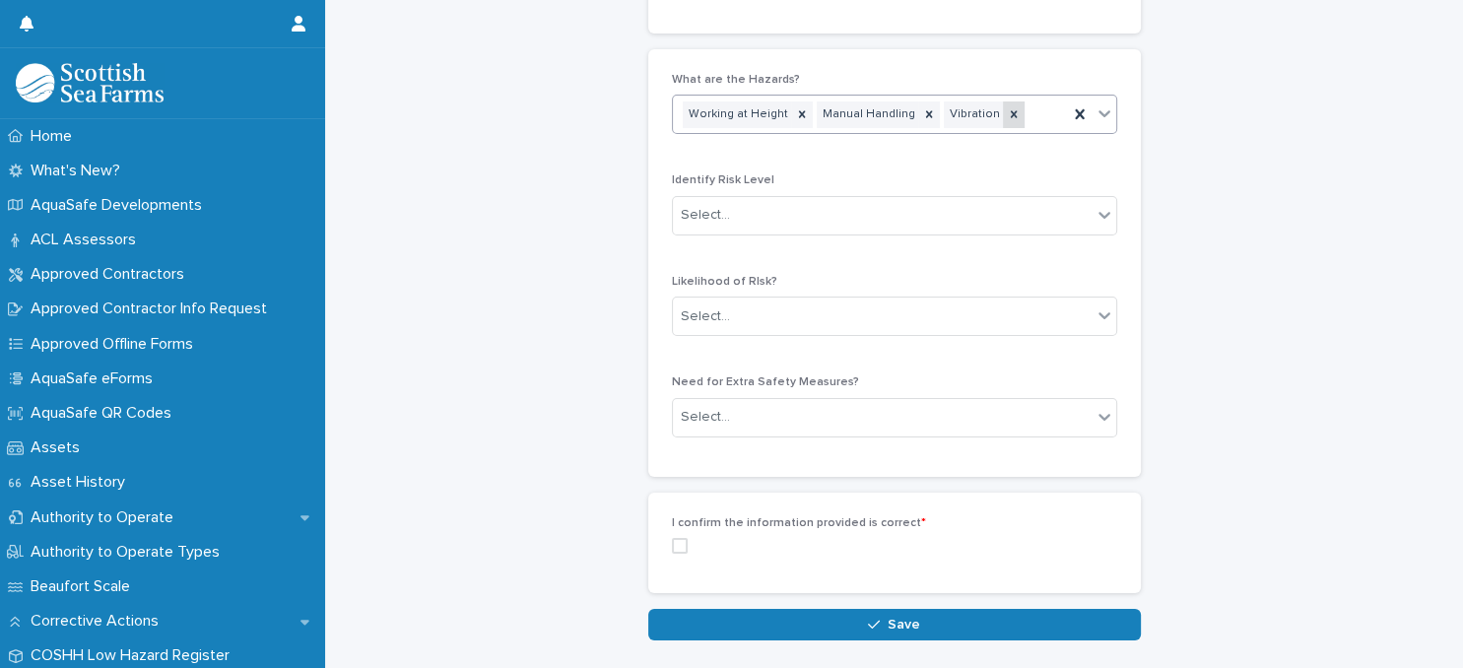
click at [1007, 117] on icon at bounding box center [1014, 114] width 14 height 14
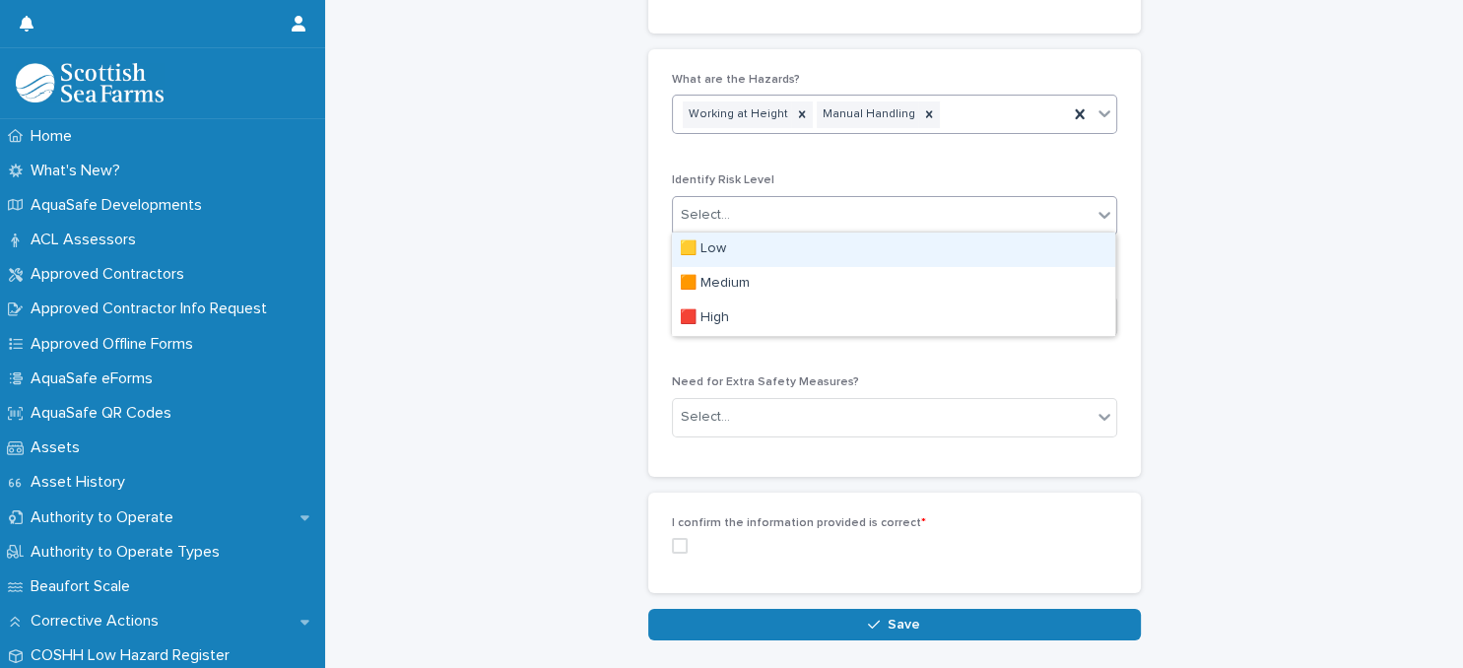
click at [797, 215] on div "Select..." at bounding box center [882, 215] width 419 height 33
click at [792, 253] on div "🟨 Low" at bounding box center [893, 250] width 443 height 34
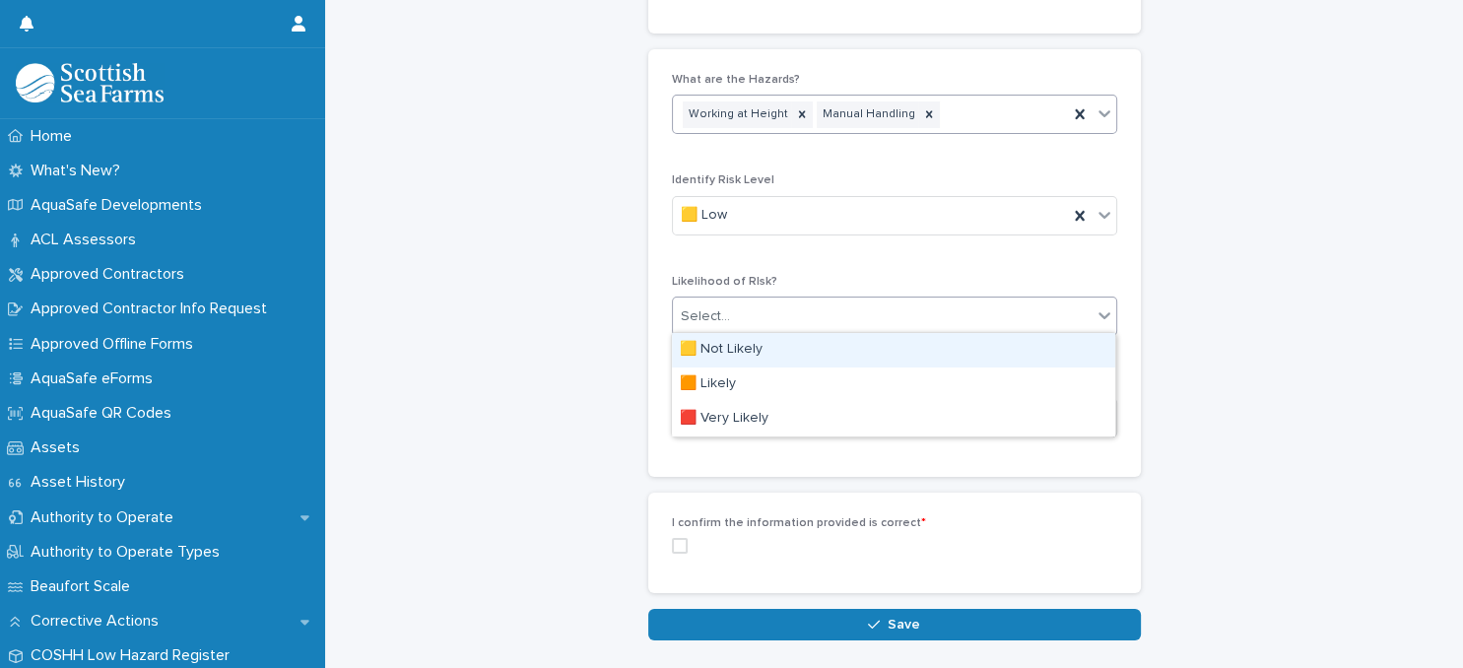
click at [821, 310] on div "Select..." at bounding box center [882, 316] width 419 height 33
click at [824, 349] on div "🟨 Not Likely" at bounding box center [893, 350] width 443 height 34
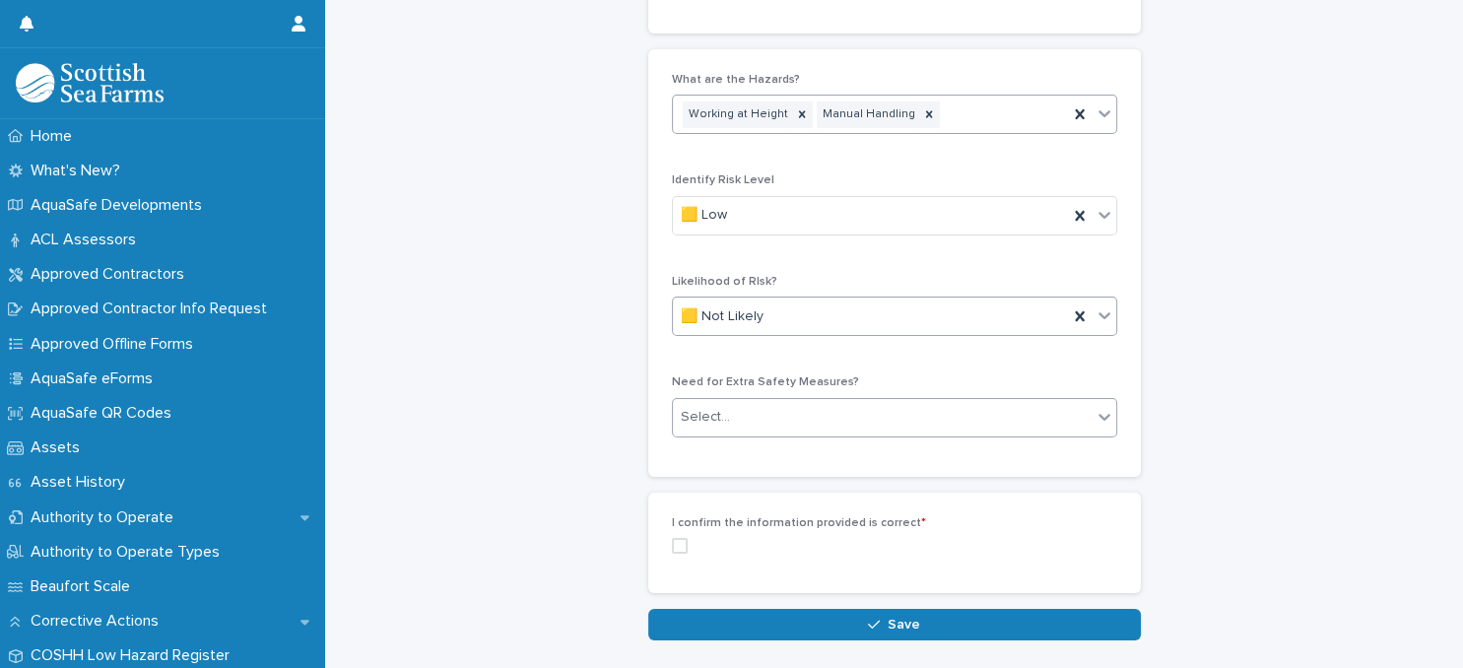
click at [839, 424] on div "Select..." at bounding box center [882, 417] width 419 height 33
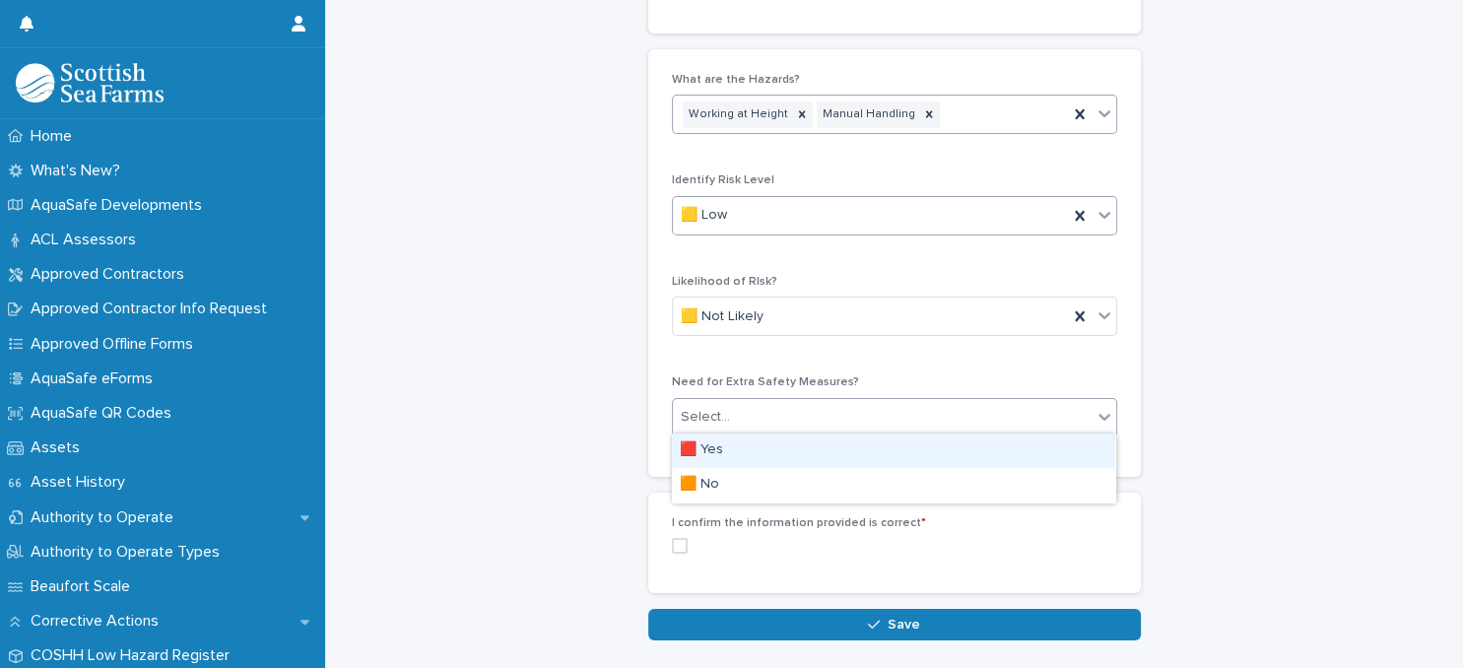
click at [866, 221] on div "🟨 Low" at bounding box center [870, 215] width 395 height 33
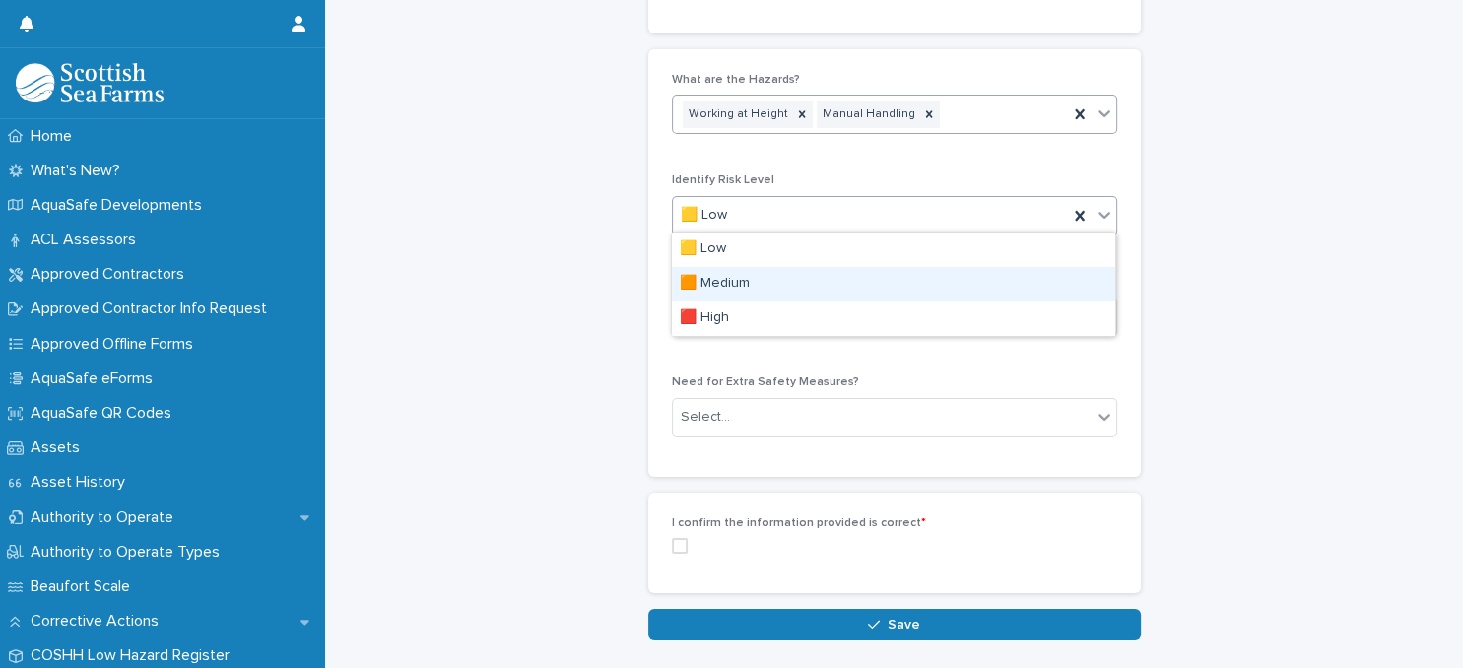
click at [840, 288] on div "🟧 Medium" at bounding box center [893, 284] width 443 height 34
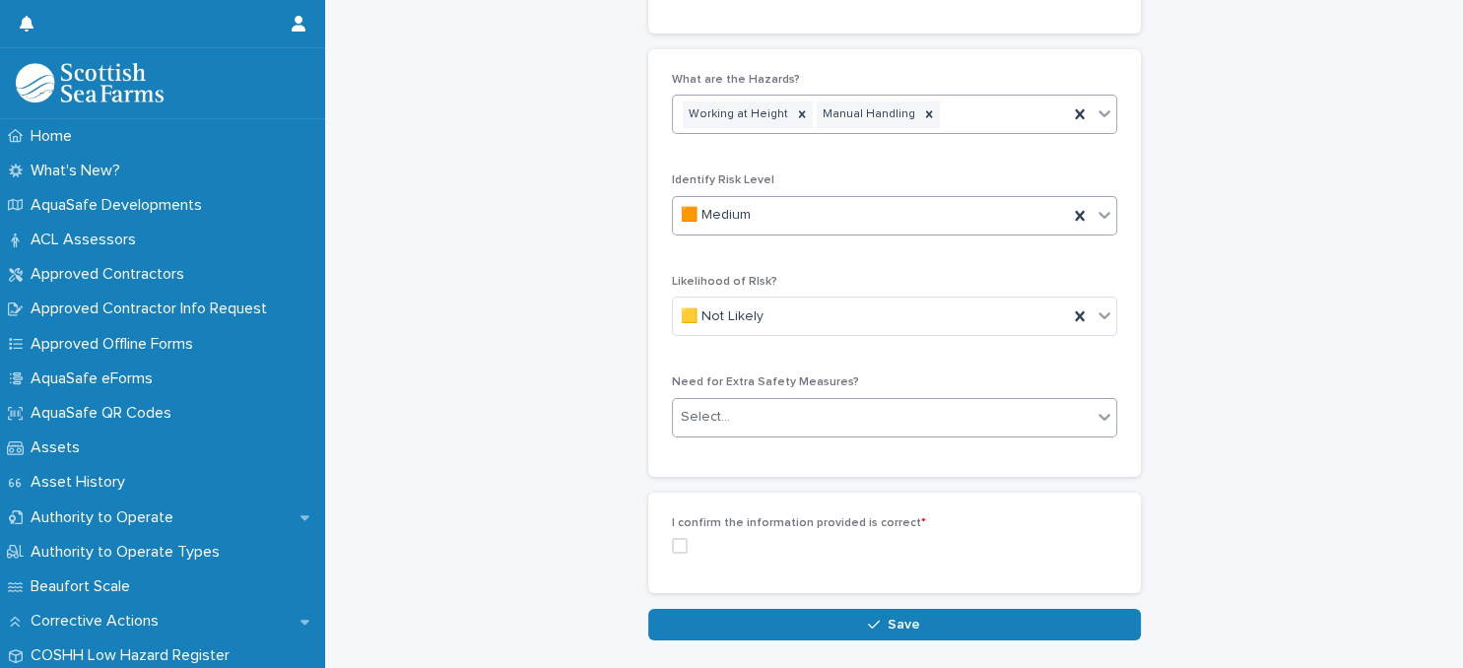
click at [834, 409] on div "Select..." at bounding box center [882, 417] width 419 height 33
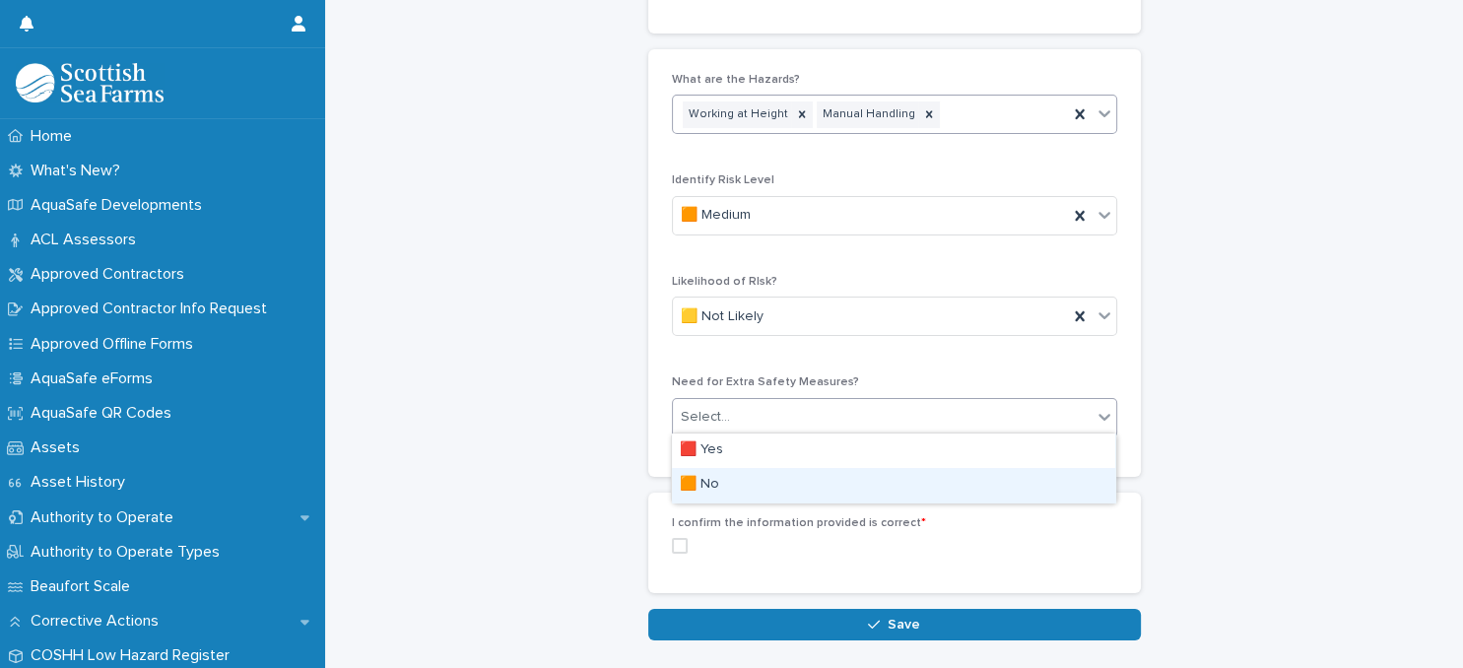
click at [803, 483] on div "🟧 No" at bounding box center [893, 485] width 443 height 34
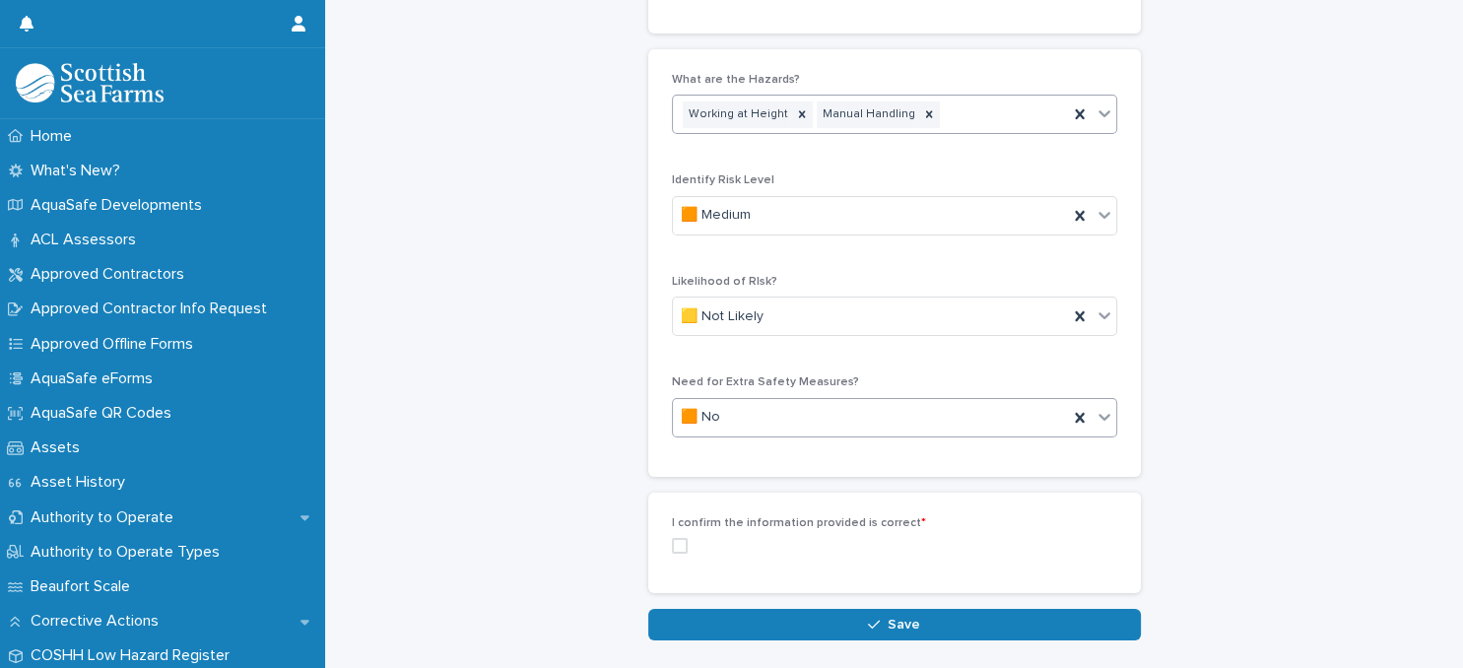
click at [676, 544] on span at bounding box center [680, 546] width 16 height 16
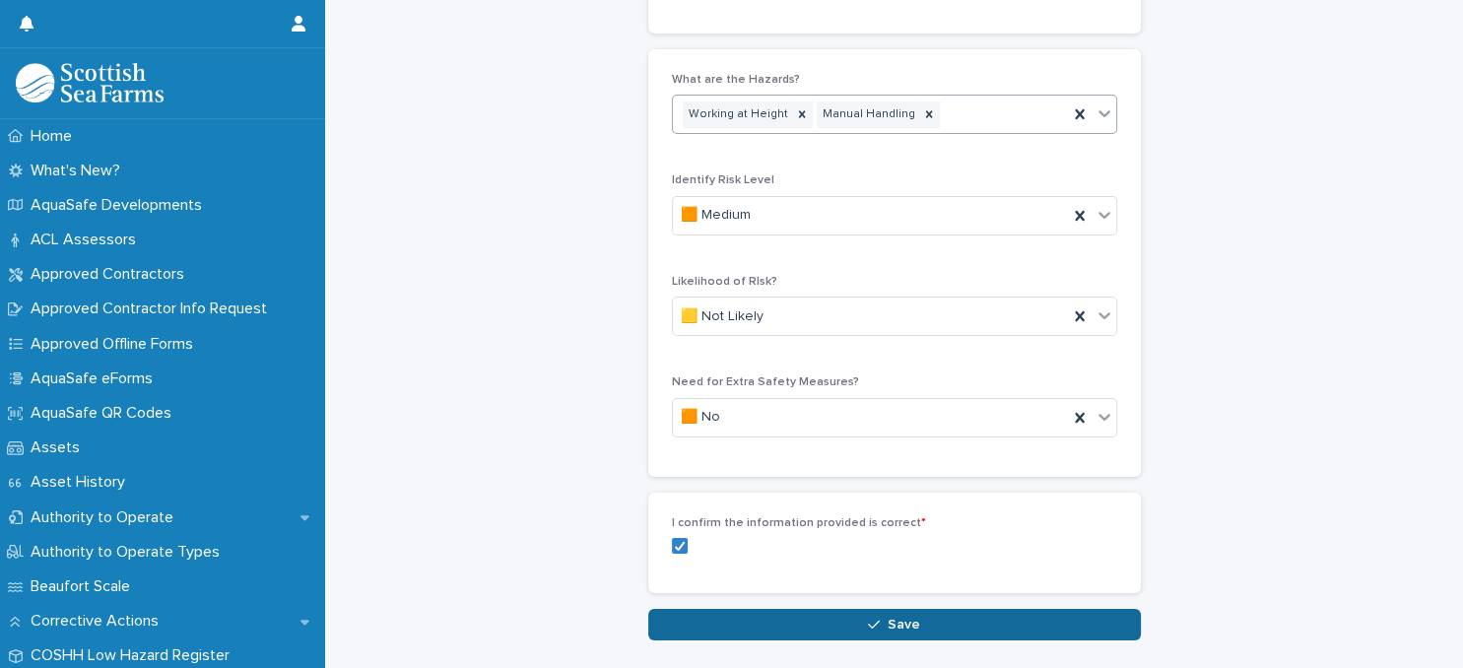
click at [887, 618] on div "button" at bounding box center [878, 625] width 20 height 14
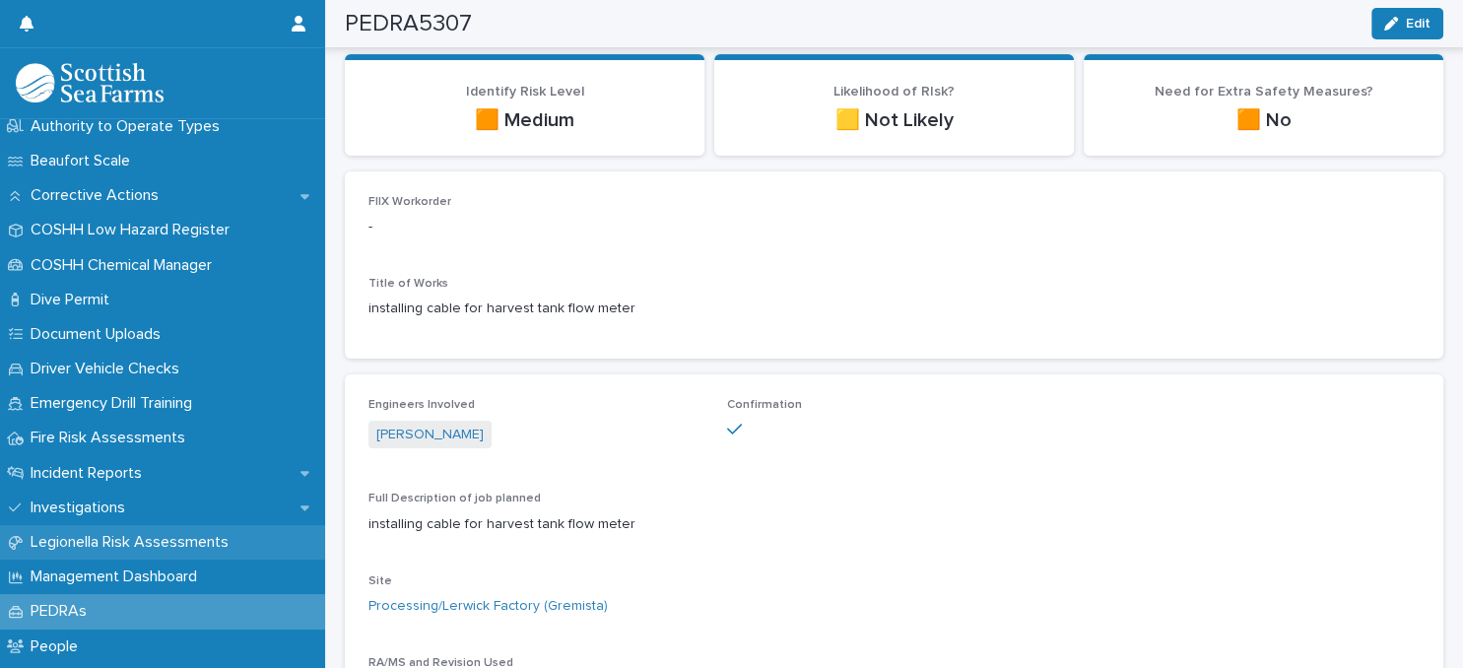
scroll to position [510, 0]
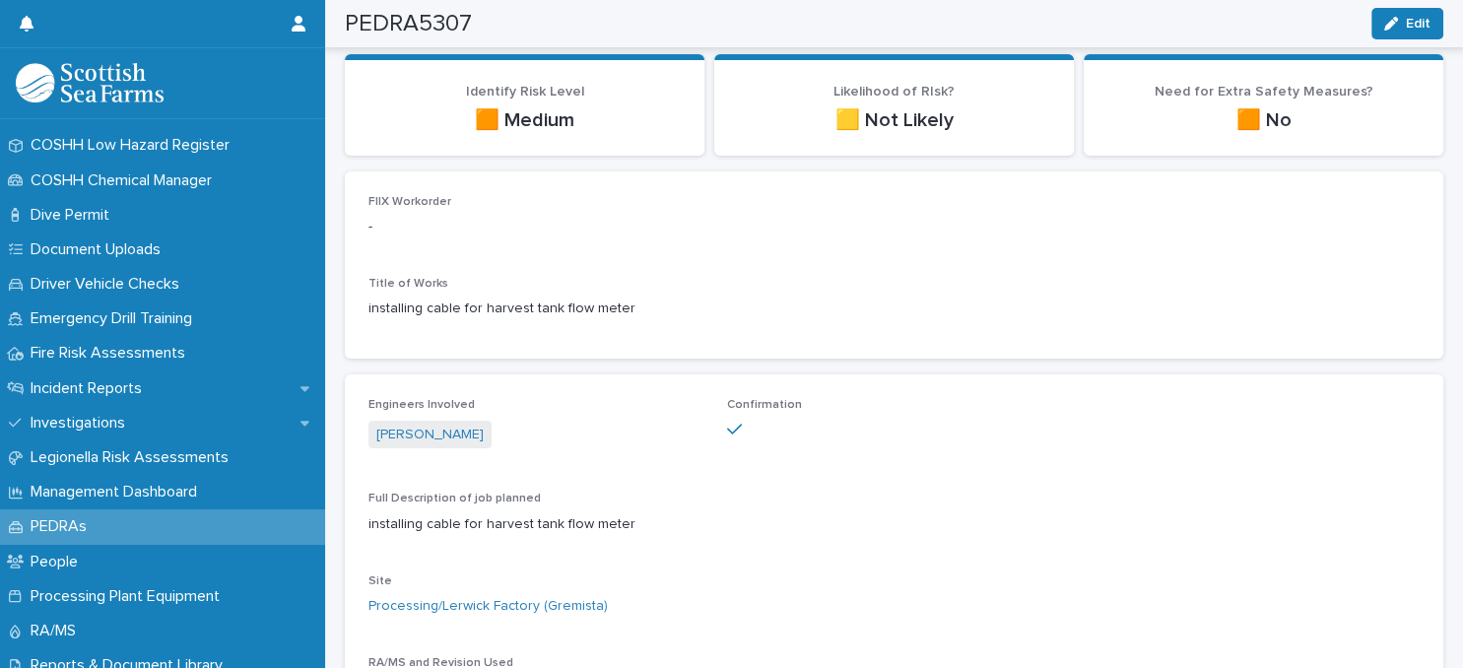
click at [82, 532] on p "PEDRAs" at bounding box center [63, 526] width 80 height 19
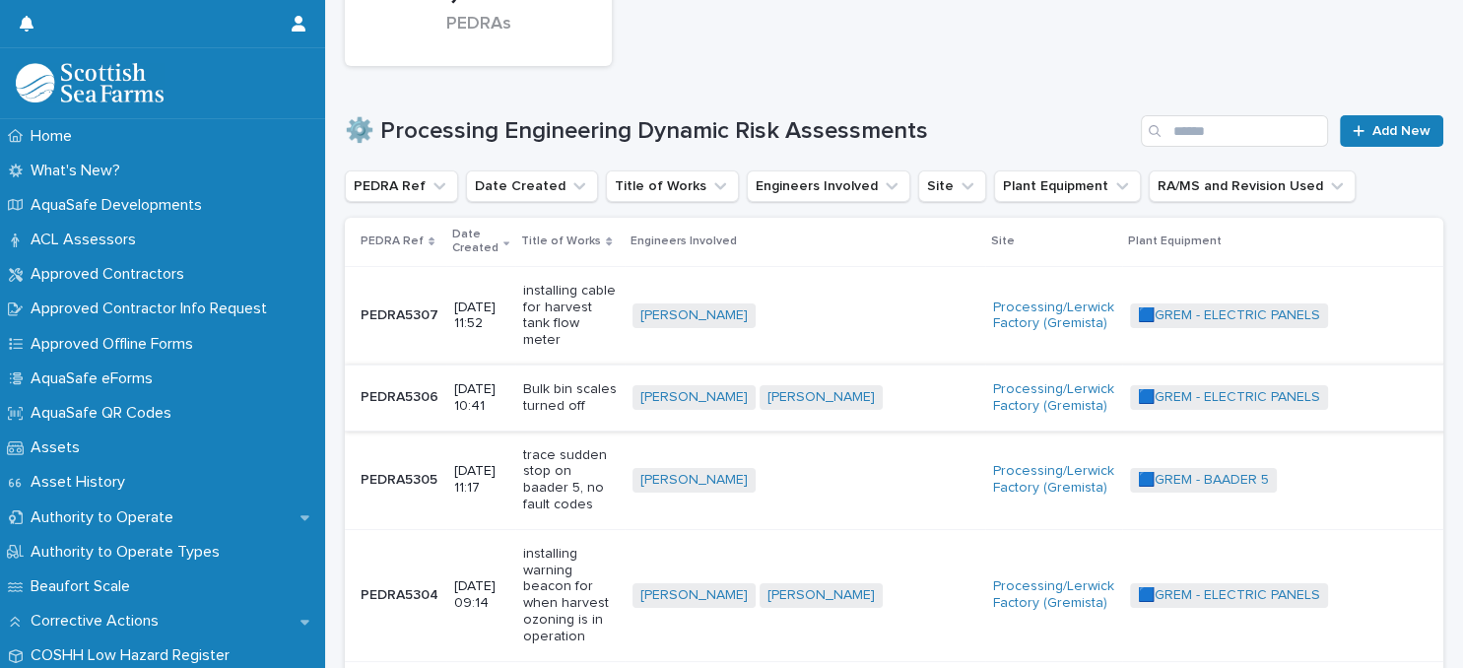
scroll to position [340, 0]
